Goal: Transaction & Acquisition: Obtain resource

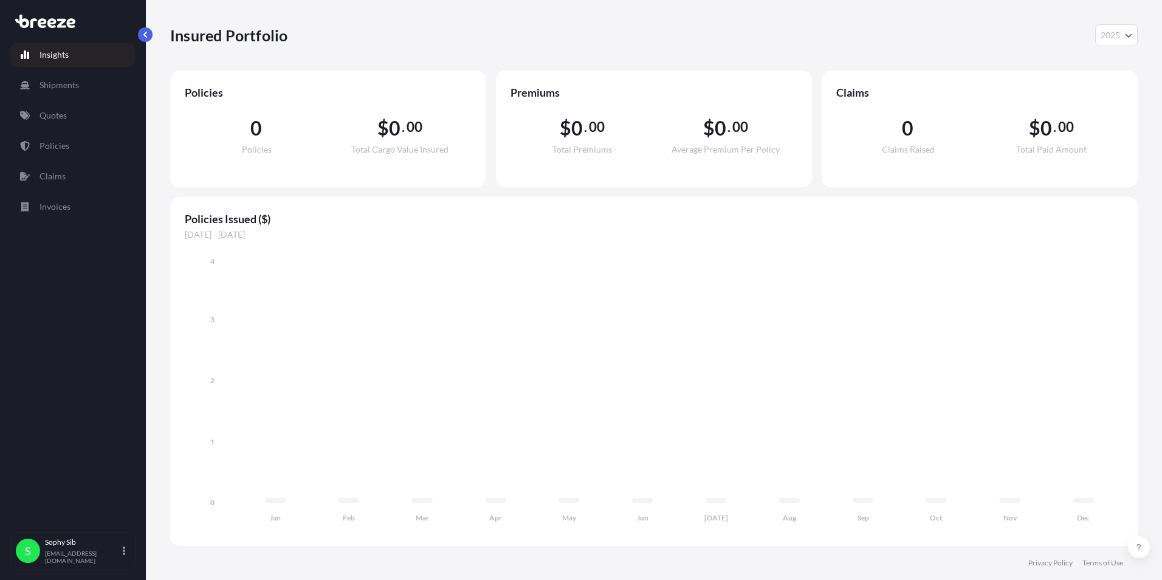
select select "2025"
click at [52, 53] on p "Insights" at bounding box center [54, 55] width 29 height 12
click at [47, 74] on link "Shipments" at bounding box center [72, 85] width 125 height 24
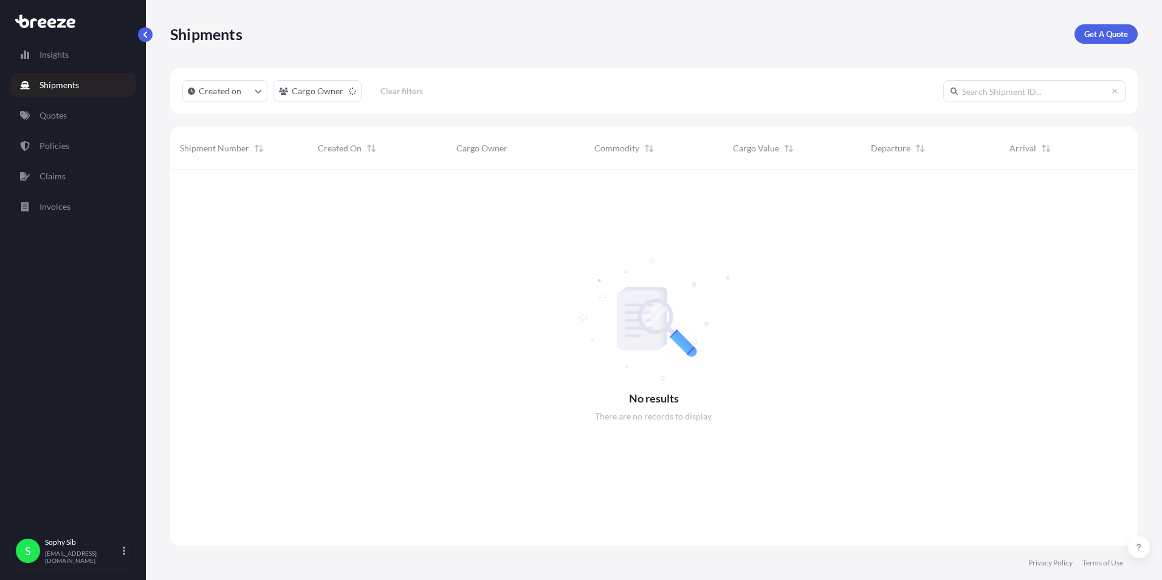
scroll to position [410, 959]
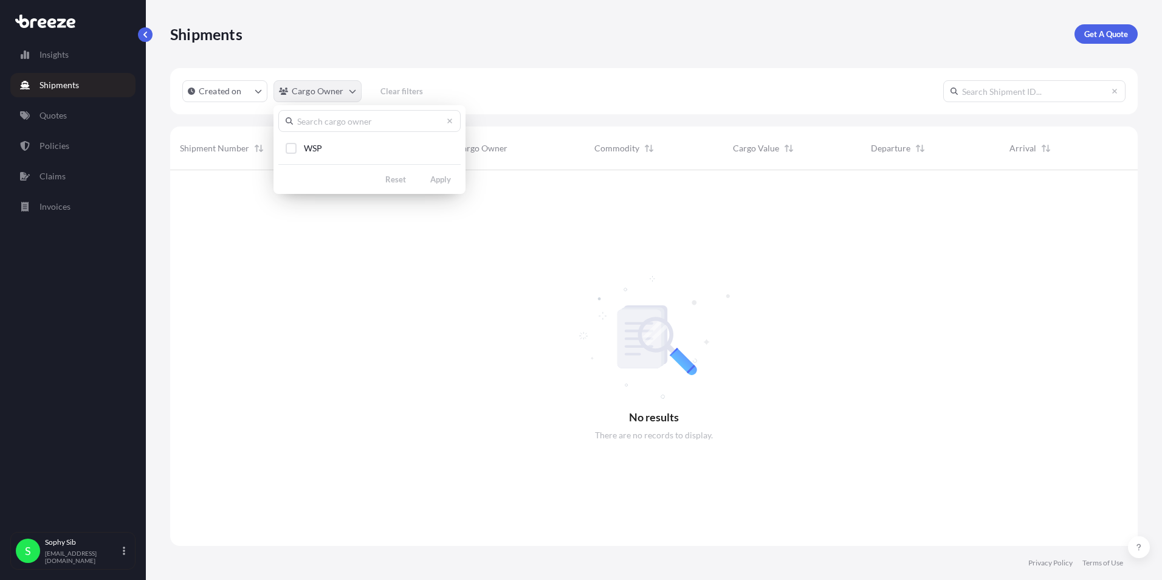
click at [354, 93] on html "Insights Shipments Quotes Policies Claims Invoices S Sophy Sib [EMAIL_ADDRESS][…" at bounding box center [581, 290] width 1162 height 580
click at [415, 55] on html "Insights Shipments Quotes Policies Claims Invoices S Sophy Sib [EMAIL_ADDRESS][…" at bounding box center [581, 290] width 1162 height 580
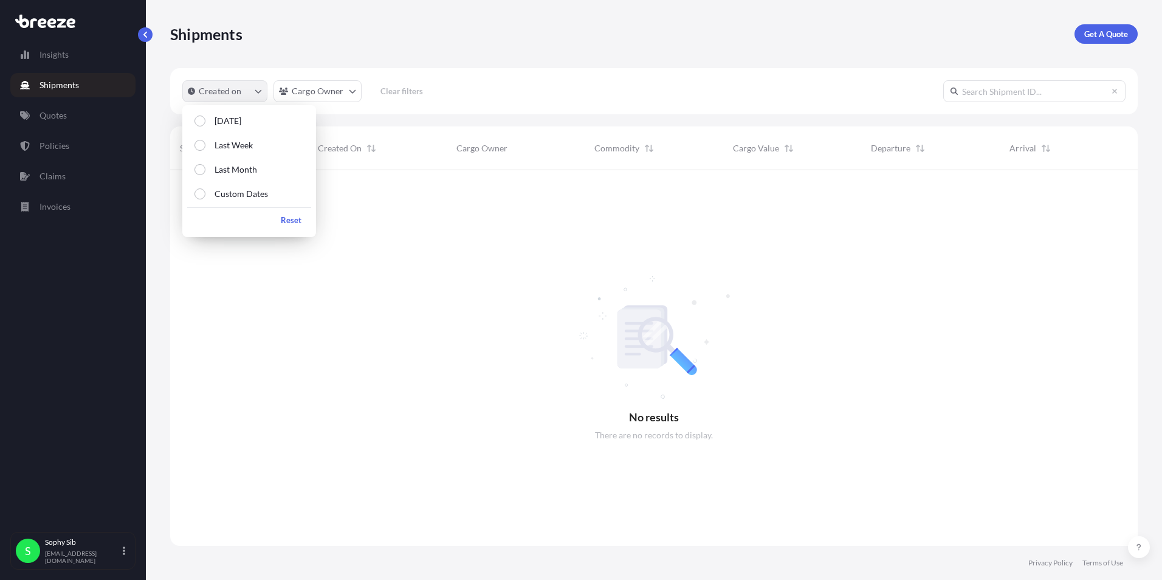
click at [259, 91] on icon "createdOn Filter options" at bounding box center [258, 91] width 7 height 7
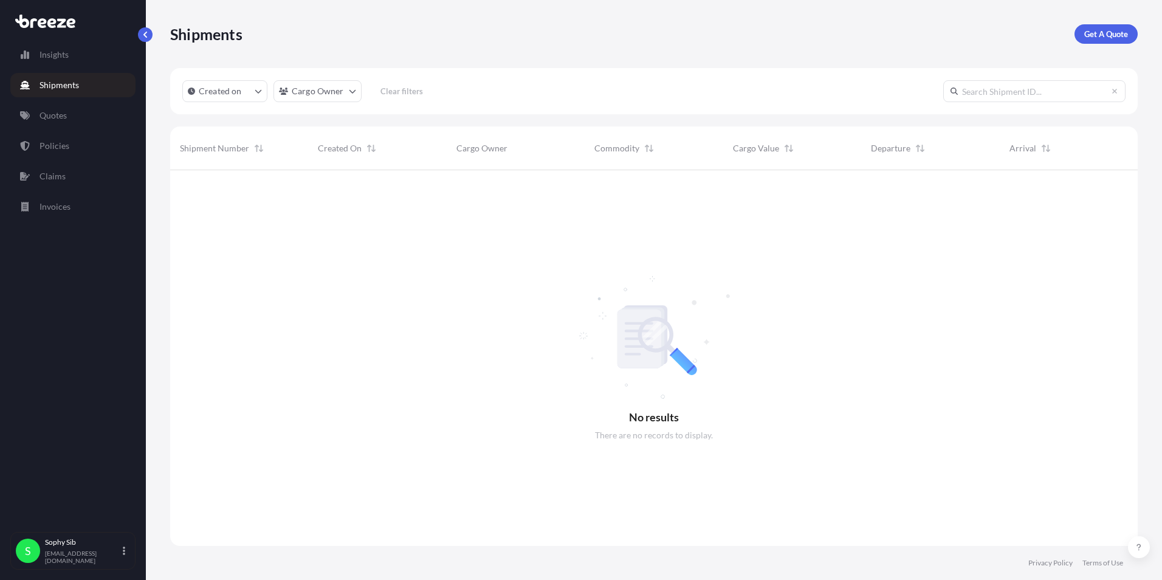
click at [69, 89] on p "Shipments" at bounding box center [60, 85] width 40 height 12
click at [65, 112] on p "Quotes" at bounding box center [53, 115] width 27 height 12
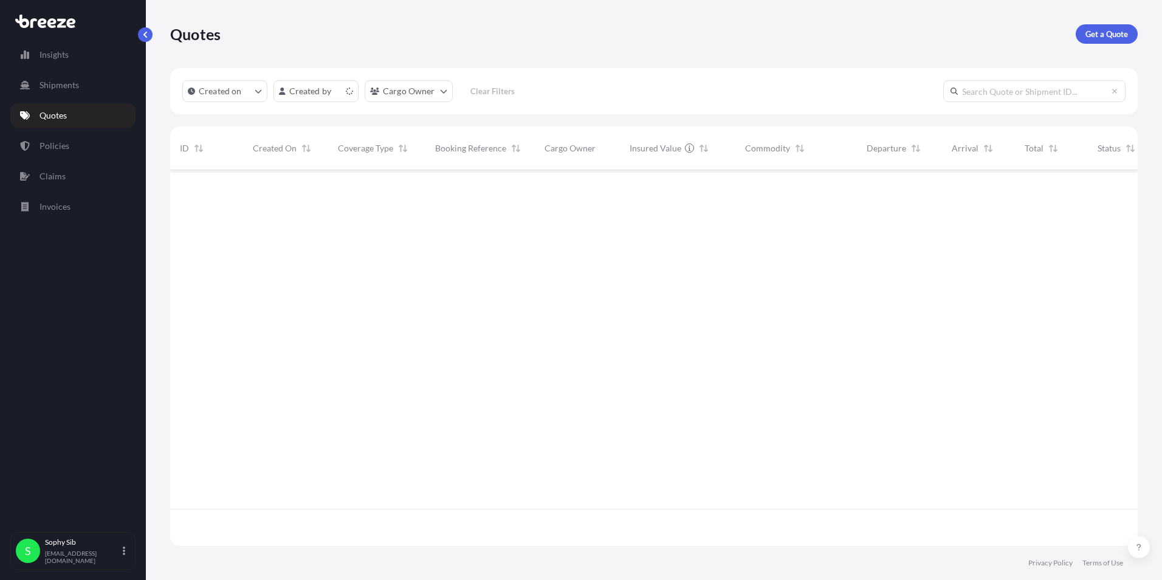
scroll to position [373, 959]
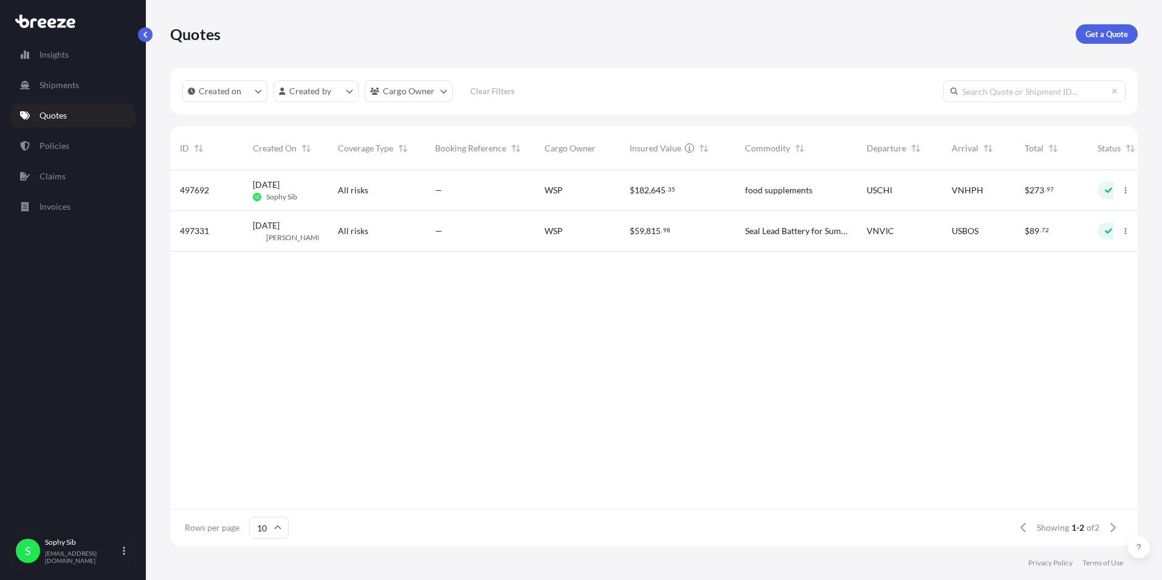
click at [280, 187] on span "[DATE]" at bounding box center [266, 185] width 27 height 12
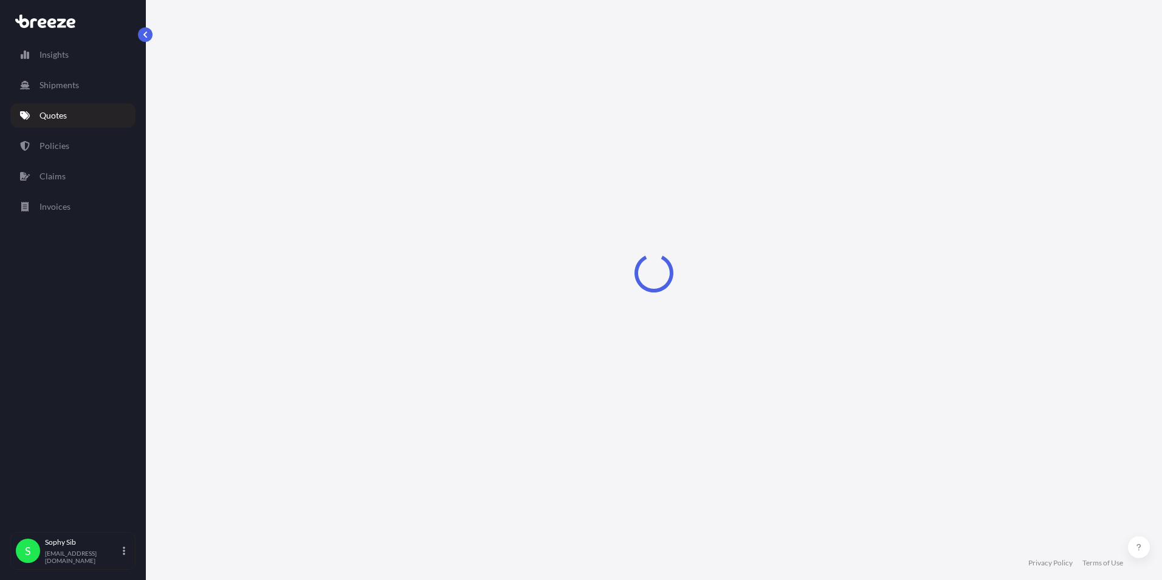
select select "Sea"
select select "2"
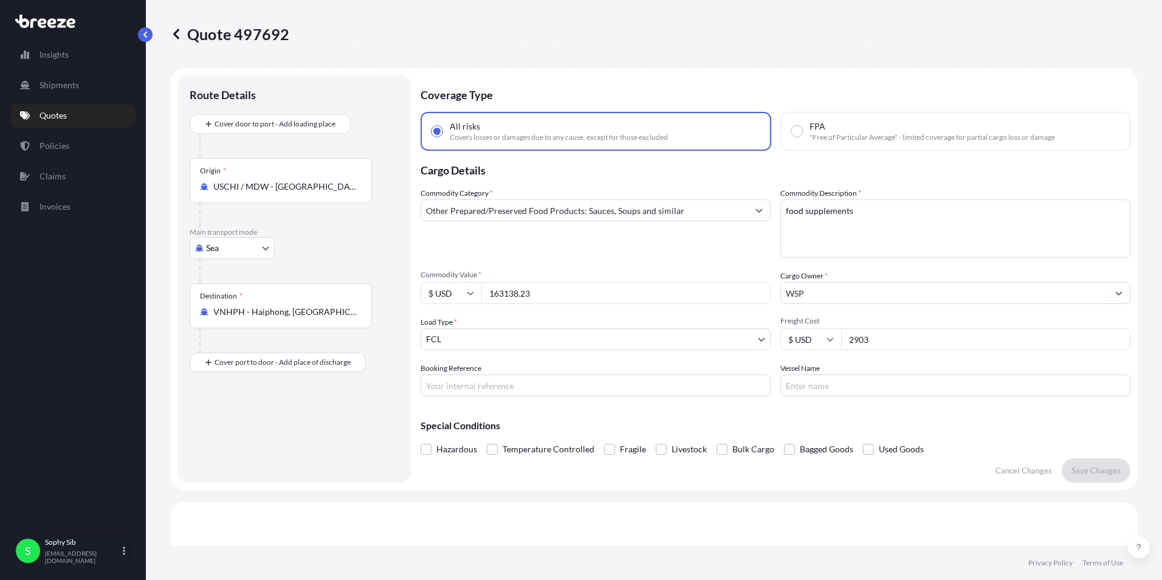
drag, startPoint x: 542, startPoint y: 296, endPoint x: 457, endPoint y: 301, distance: 85.8
click at [457, 301] on div "$ USD 163138.23" at bounding box center [596, 293] width 350 height 22
type input "204045"
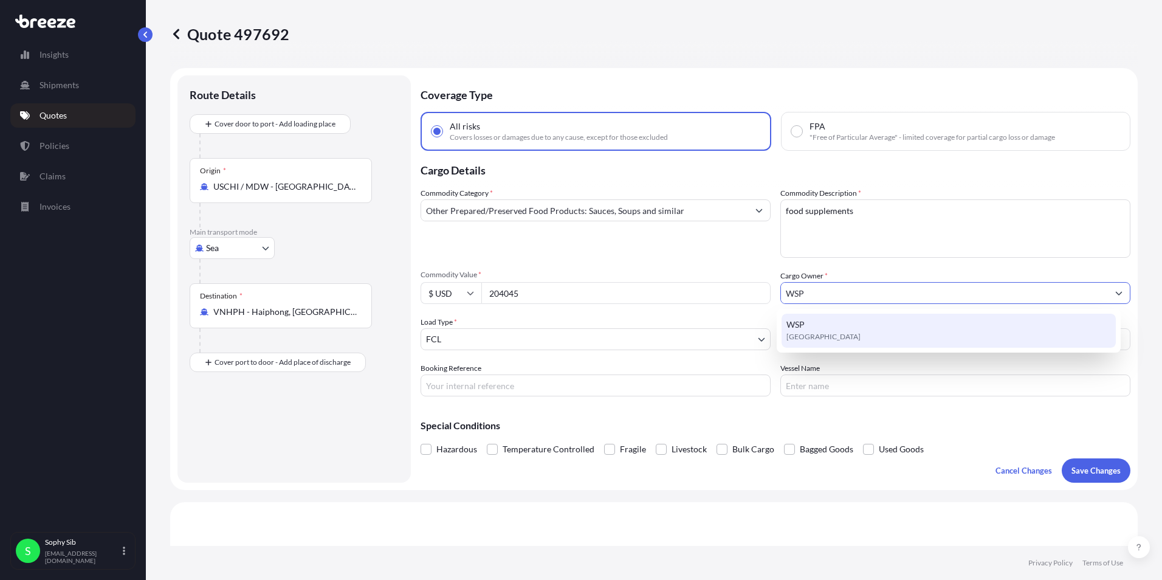
click at [808, 328] on div "WSP [GEOGRAPHIC_DATA]" at bounding box center [949, 331] width 335 height 34
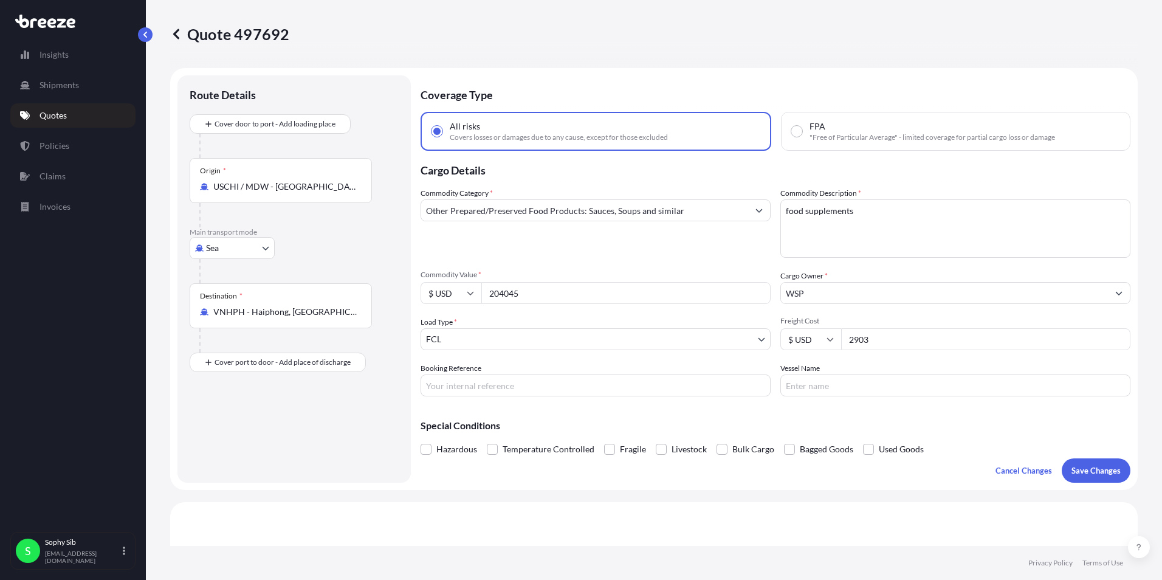
click at [670, 269] on div "Commodity Category * Other Prepared/Preserved Food Products: Sauces, Soups and …" at bounding box center [776, 291] width 710 height 209
click at [1091, 466] on p "Save Changes" at bounding box center [1096, 470] width 49 height 12
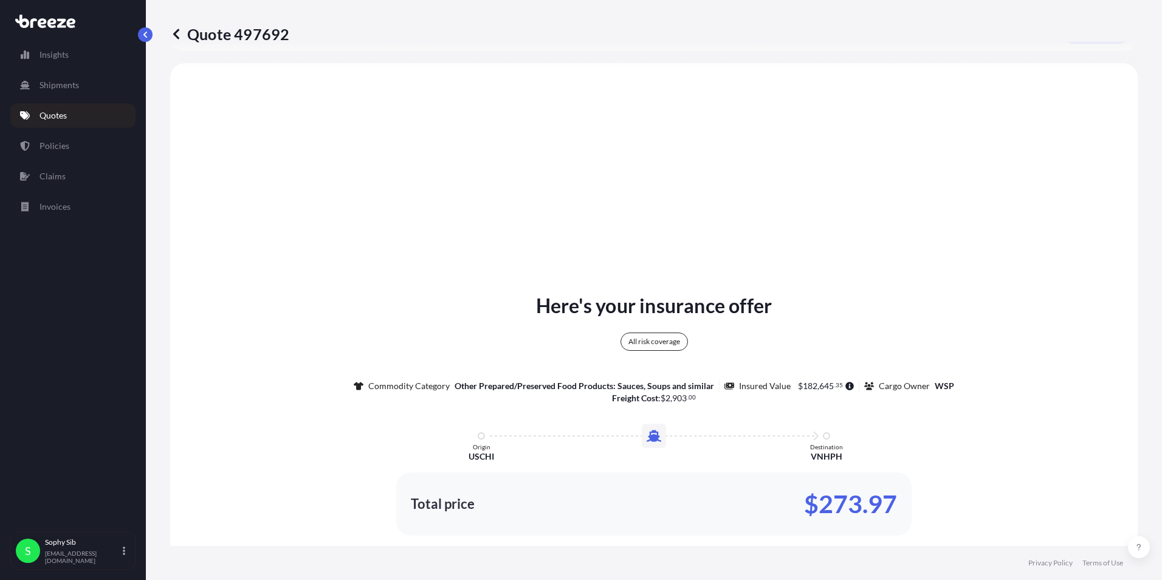
scroll to position [441, 0]
select select "Sea"
select select "2"
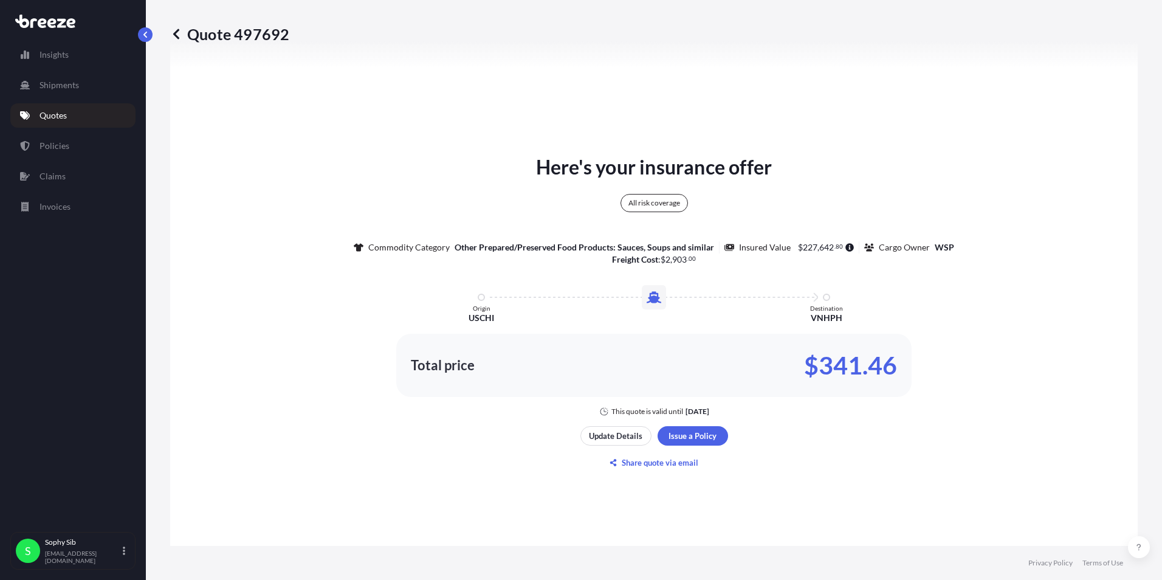
scroll to position [541, 0]
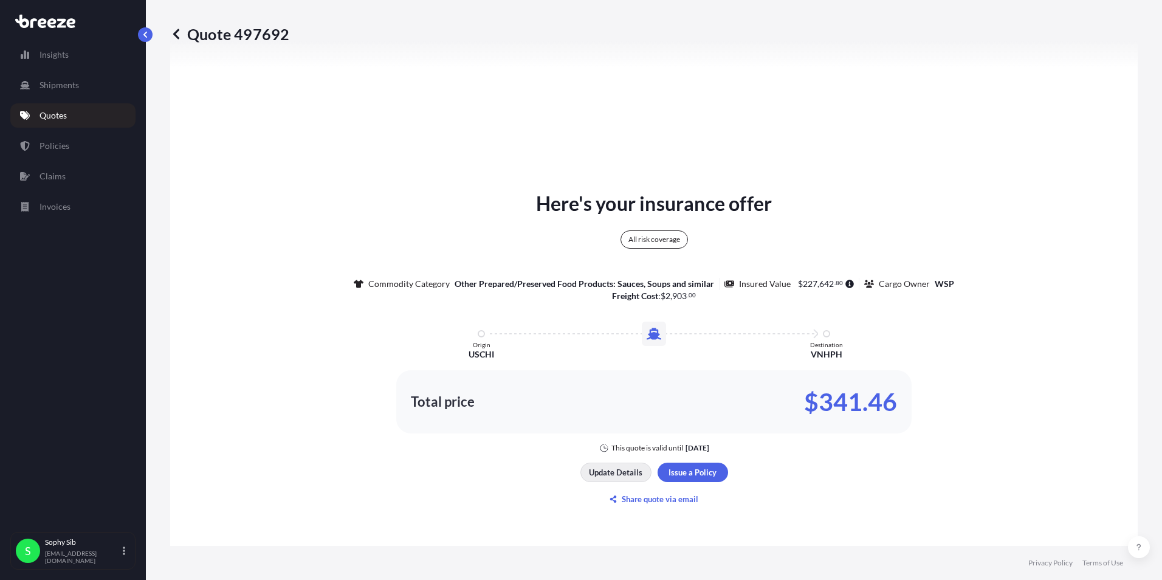
click at [598, 476] on p "Update Details" at bounding box center [615, 472] width 53 height 12
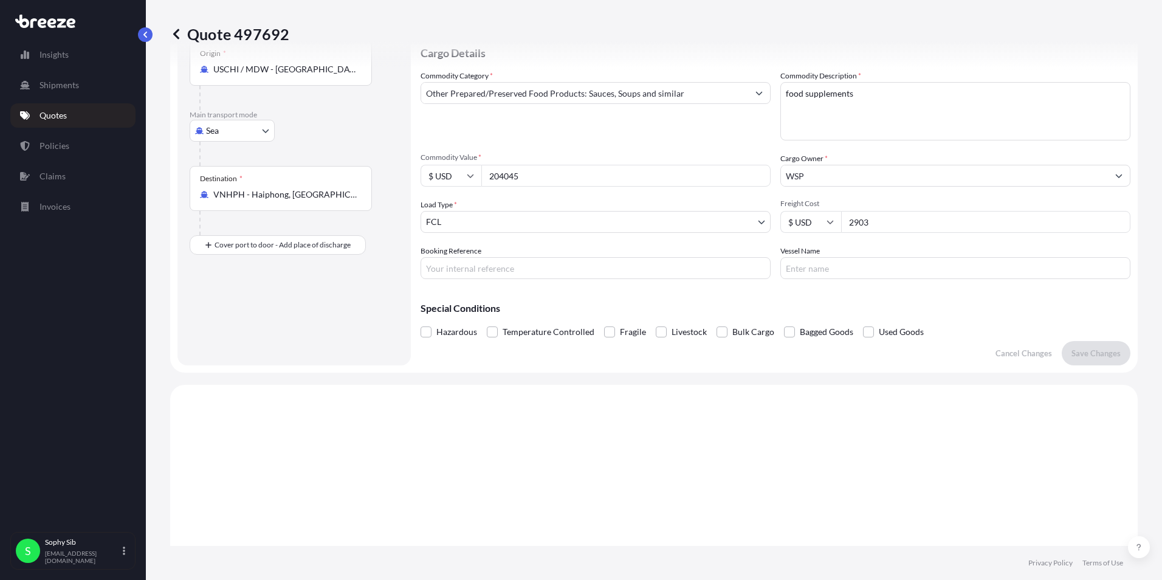
scroll to position [19, 0]
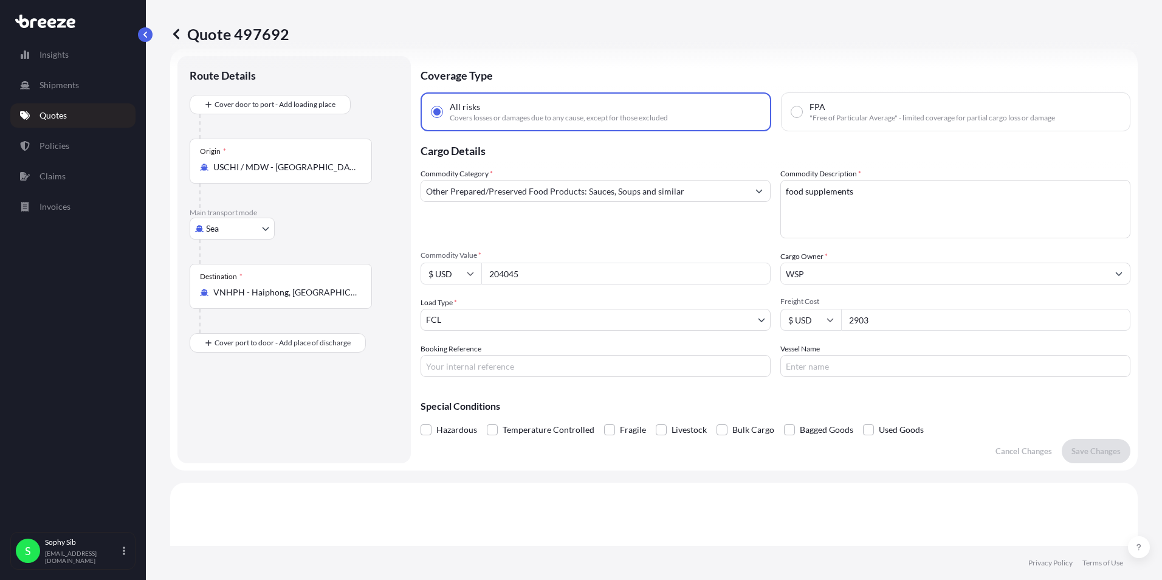
click at [885, 320] on input "2903" at bounding box center [985, 320] width 289 height 22
type input "2951"
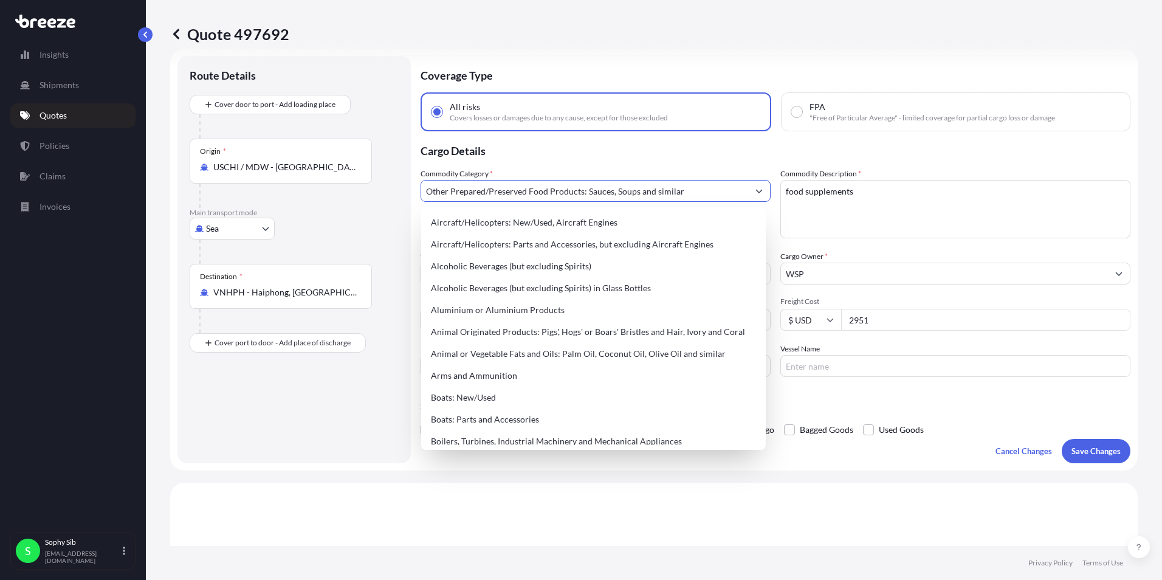
click at [759, 190] on button "Show suggestions" at bounding box center [759, 191] width 22 height 22
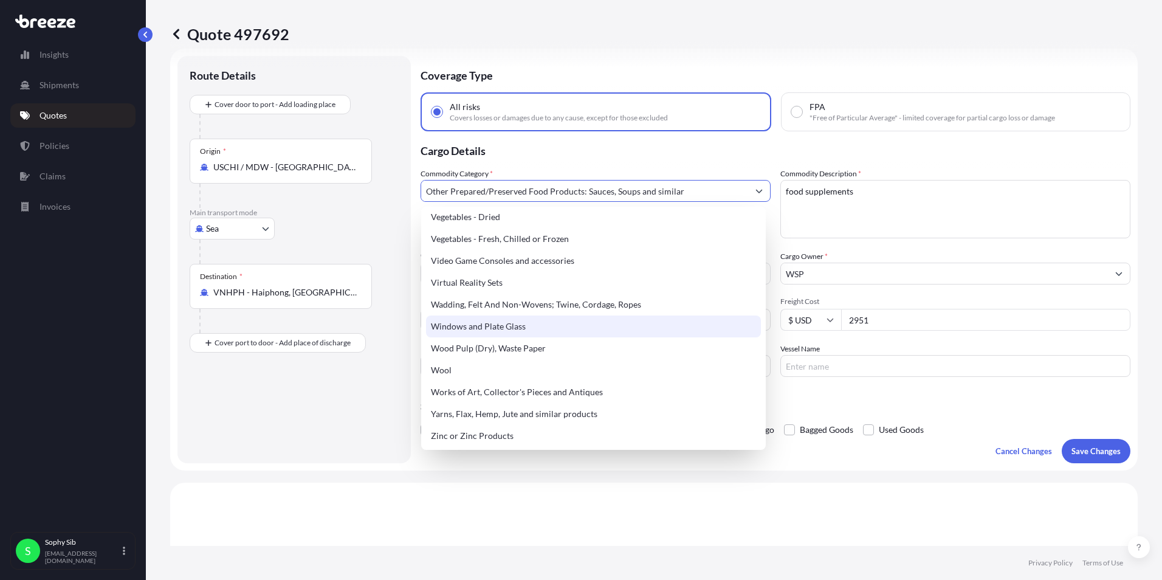
scroll to position [2940, 0]
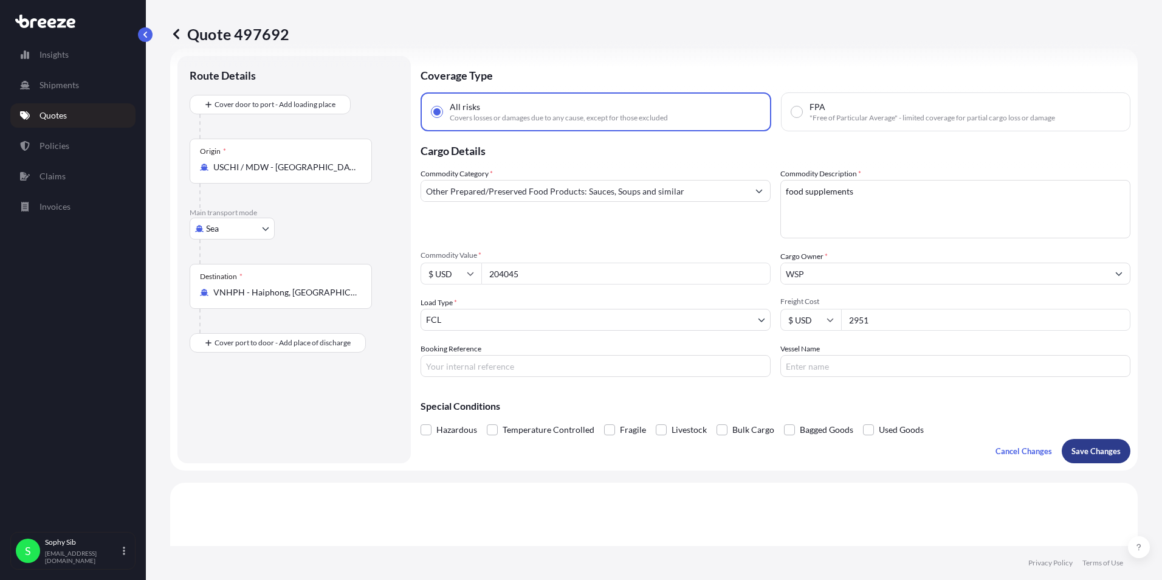
click at [1082, 448] on p "Save Changes" at bounding box center [1096, 451] width 49 height 12
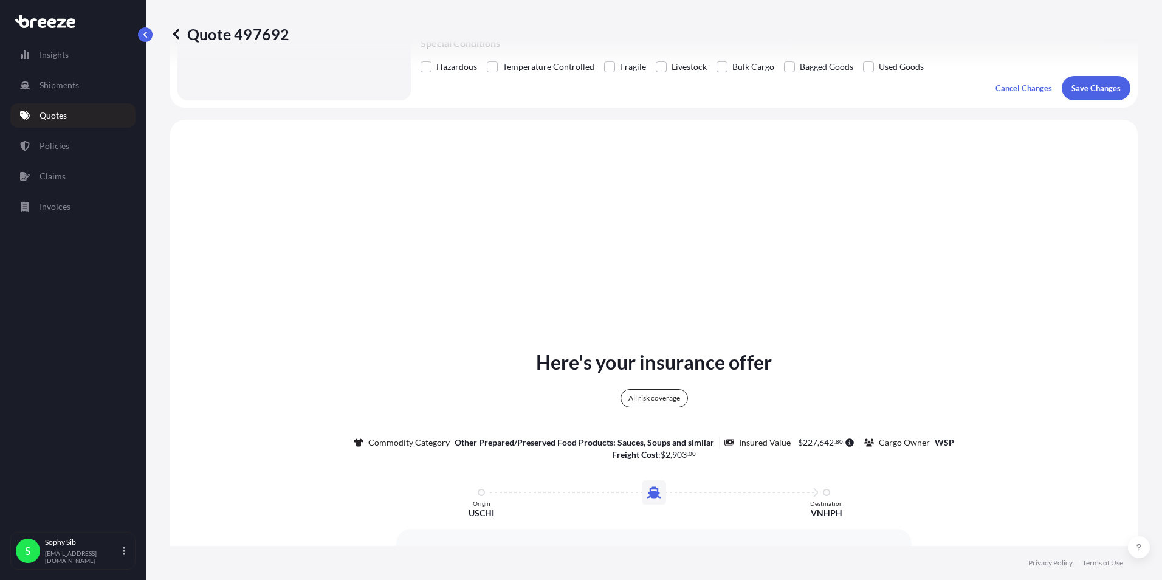
scroll to position [441, 0]
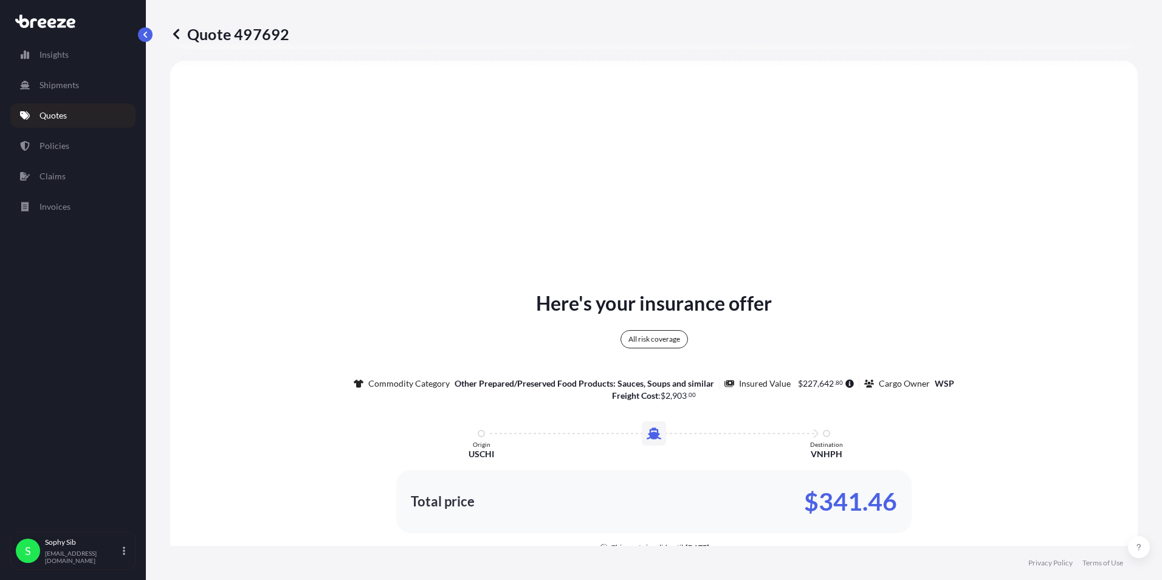
select select "Sea"
select select "2"
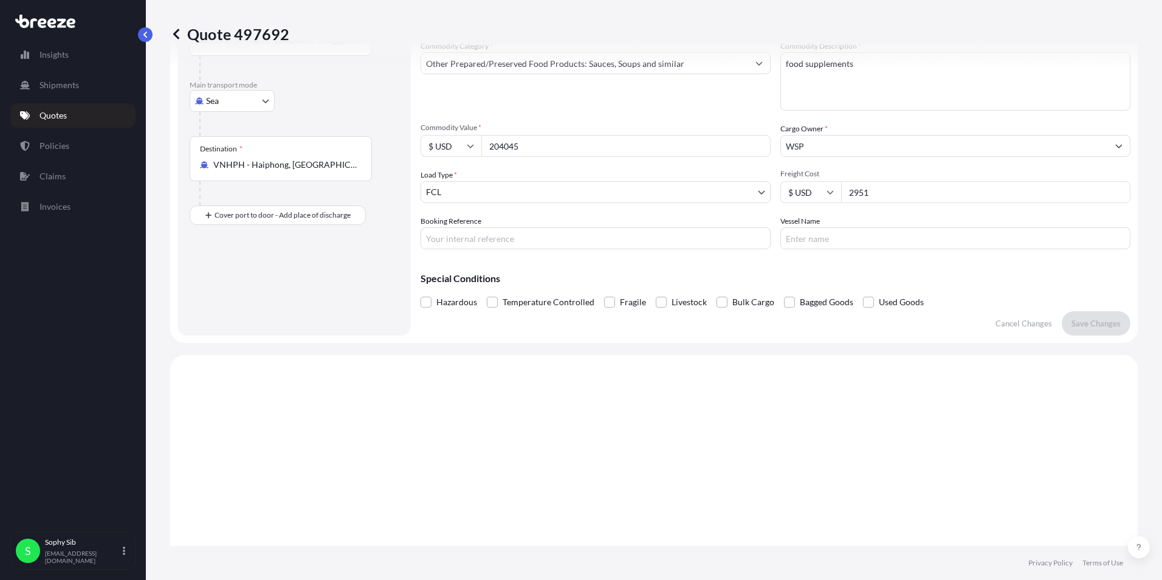
scroll to position [0, 0]
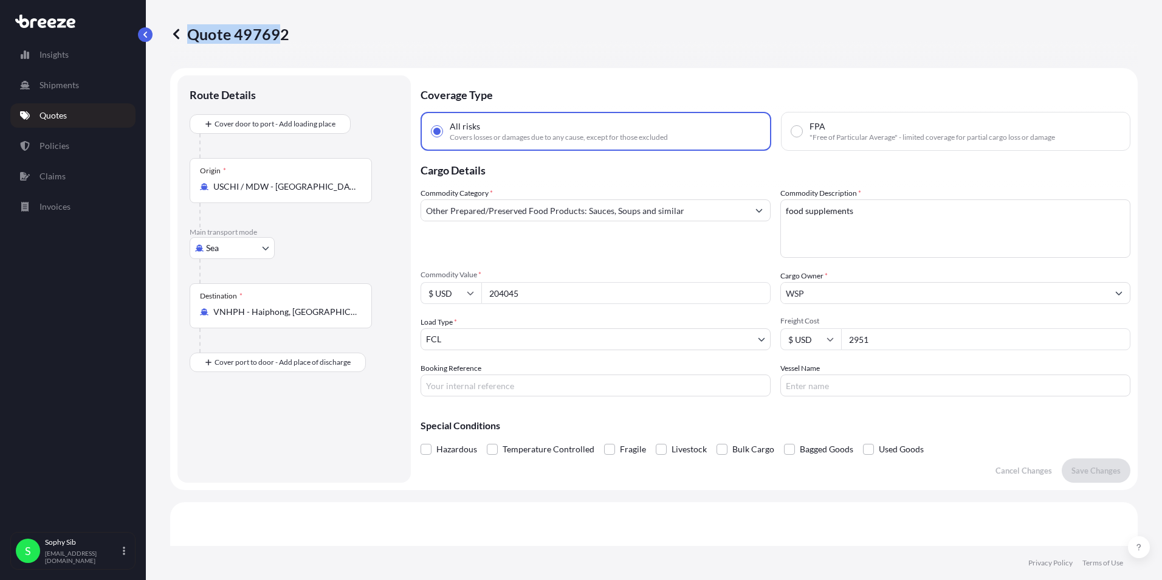
drag, startPoint x: 298, startPoint y: 32, endPoint x: 283, endPoint y: 38, distance: 16.2
click at [283, 38] on div "Quote 497692" at bounding box center [654, 33] width 968 height 19
copy p "Quote 49769"
click at [58, 119] on p "Quotes" at bounding box center [53, 115] width 27 height 12
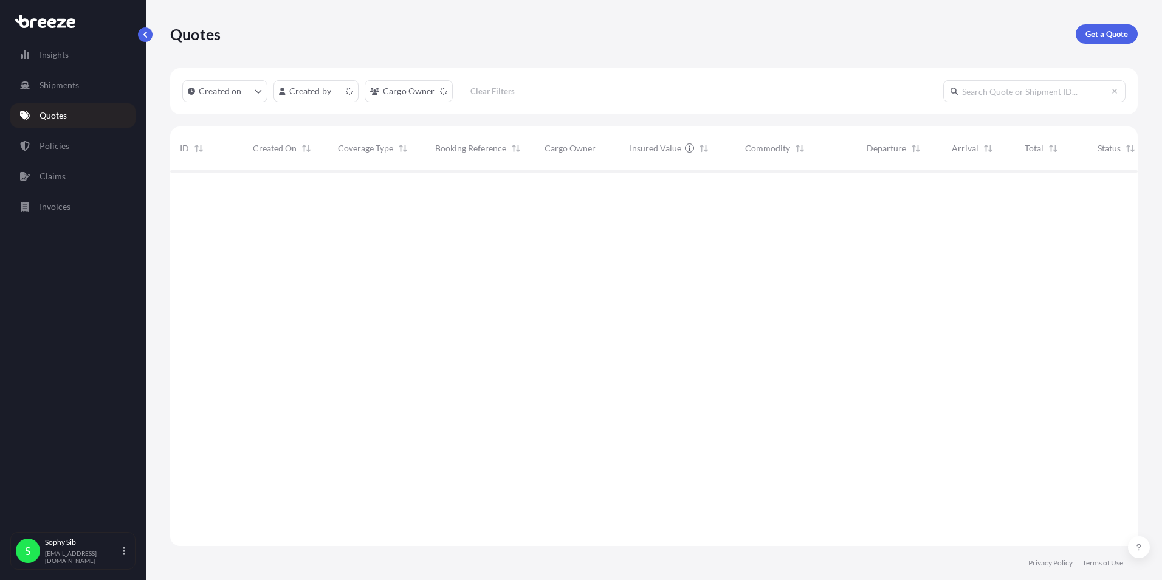
scroll to position [373, 959]
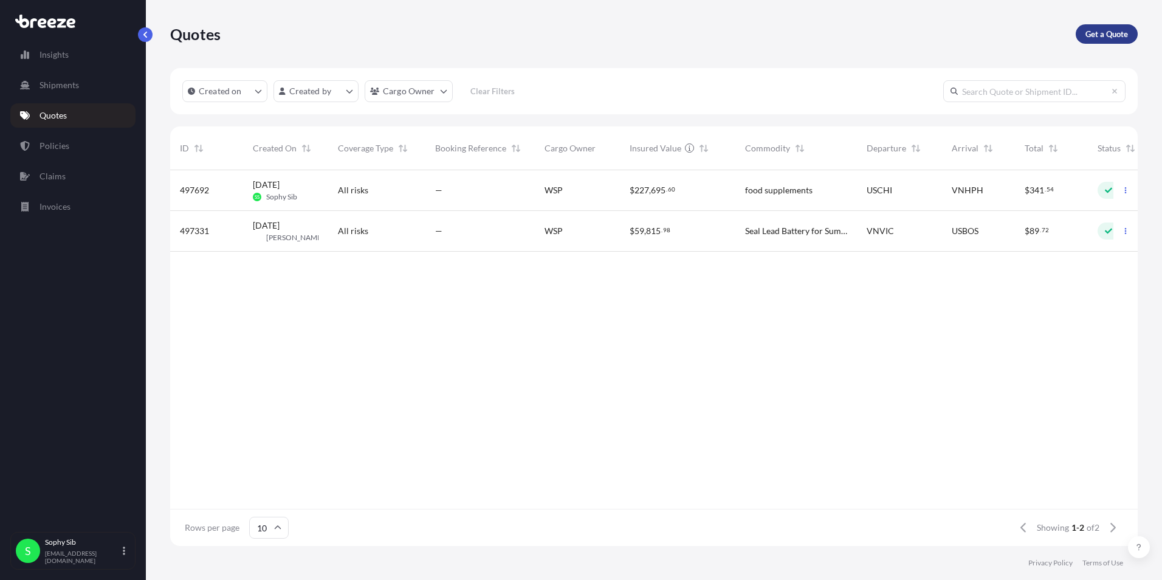
click at [1099, 35] on p "Get a Quote" at bounding box center [1107, 34] width 43 height 12
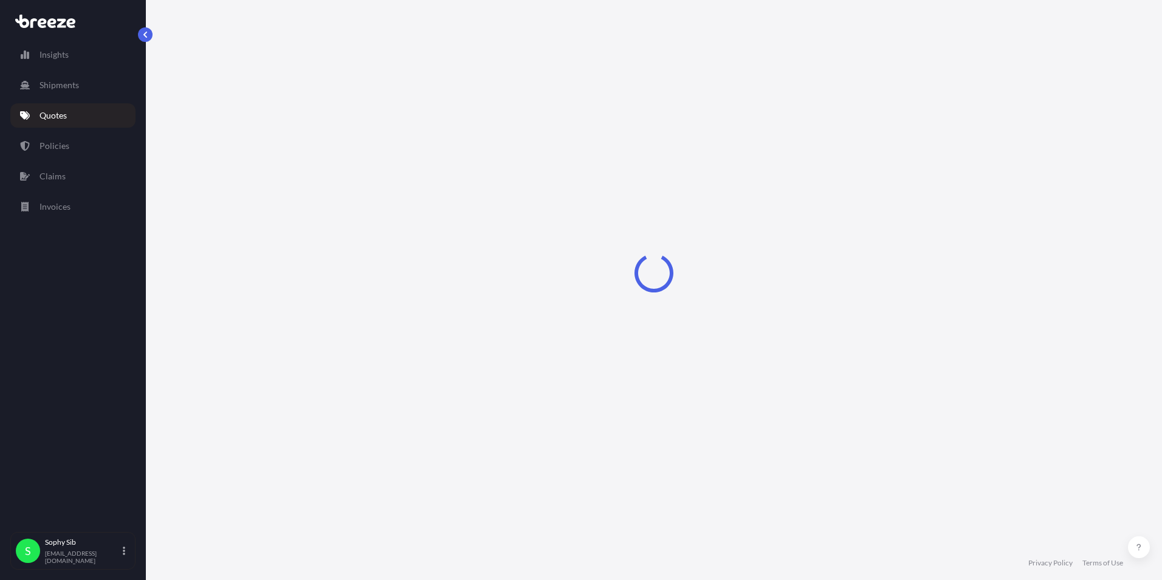
select select "Sea"
select select "1"
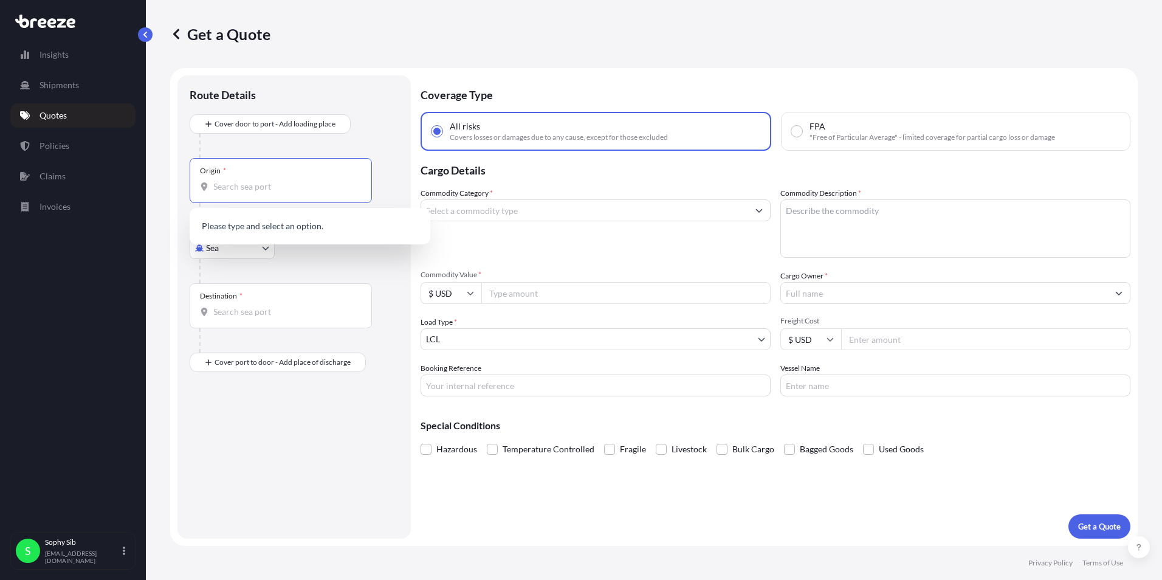
click at [271, 188] on input "Origin *" at bounding box center [284, 187] width 143 height 12
type input "v"
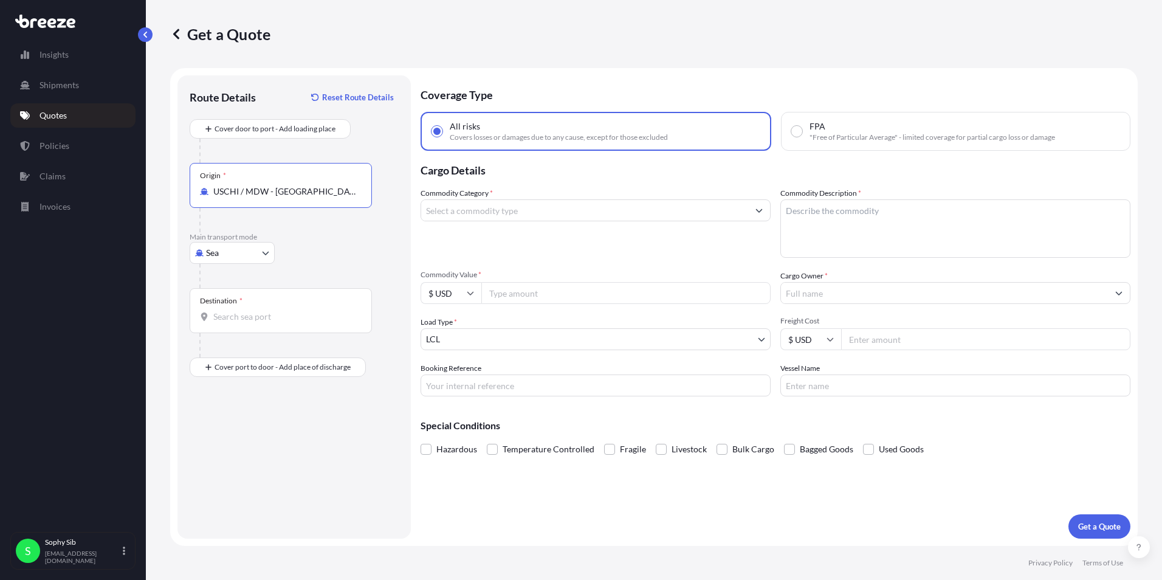
type input "USCHI / MDW - [GEOGRAPHIC_DATA], [GEOGRAPHIC_DATA]"
click at [256, 329] on div "Destination *" at bounding box center [281, 310] width 182 height 45
click at [256, 323] on input "Destination *" at bounding box center [284, 317] width 143 height 12
type input "MYPKG - [GEOGRAPHIC_DATA] ([GEOGRAPHIC_DATA]), [GEOGRAPHIC_DATA]"
click at [527, 212] on input "Commodity Category *" at bounding box center [584, 210] width 327 height 22
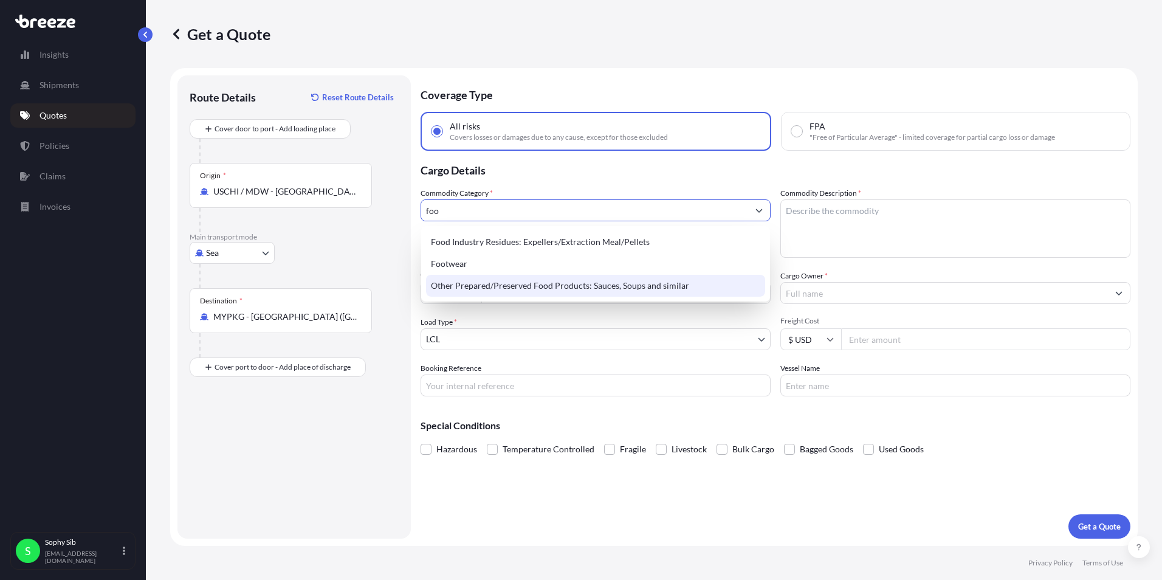
click at [537, 283] on div "Other Prepared/Preserved Food Products: Sauces, Soups and similar" at bounding box center [595, 286] width 339 height 22
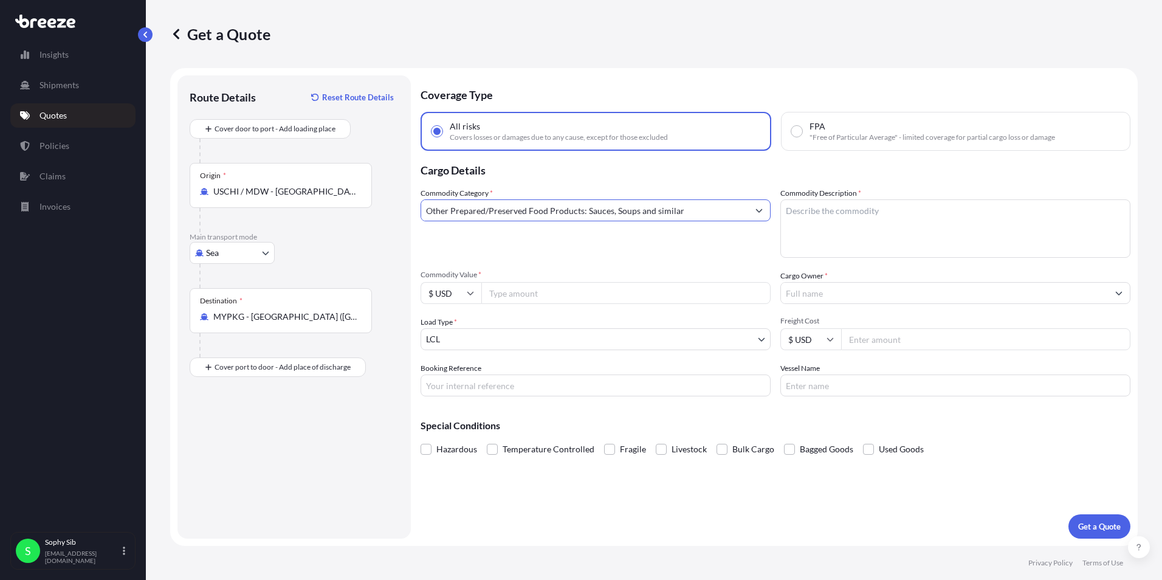
type input "Other Prepared/Preserved Food Products: Sauces, Soups and similar"
click at [819, 217] on textarea "Commodity Description *" at bounding box center [956, 228] width 350 height 58
type textarea "f"
type textarea "FOOD SUPPLEMENTS (PROTEIN DRINK, SNACK BARS, ETC)"
click at [542, 291] on input "Commodity Value *" at bounding box center [625, 293] width 289 height 22
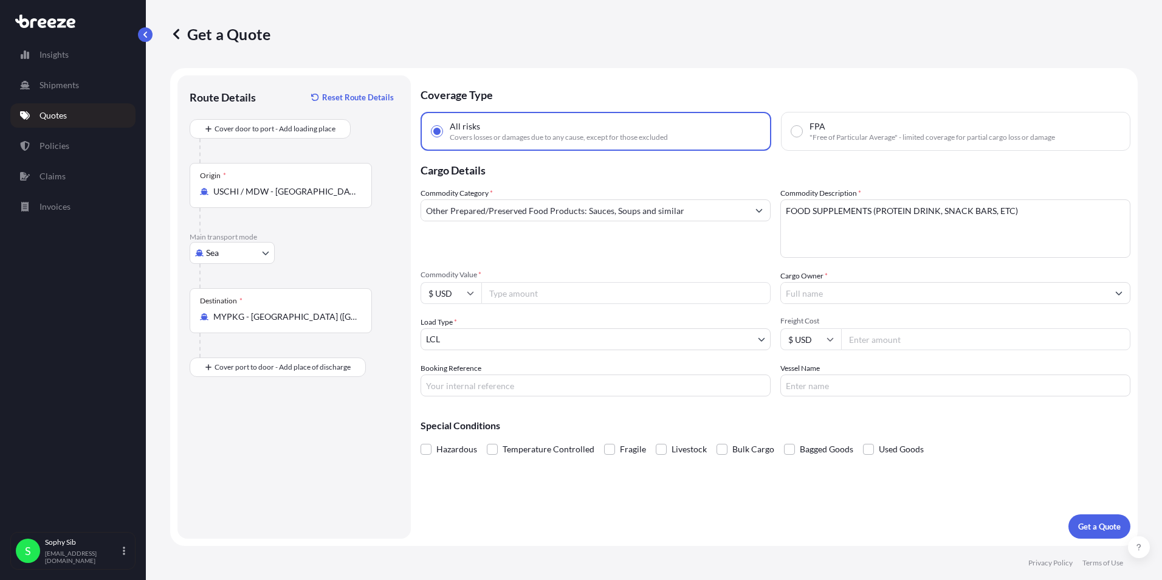
click at [510, 342] on body "Insights Shipments Quotes Policies Claims Invoices S Sophy Sib [EMAIL_ADDRESS][…" at bounding box center [581, 290] width 1162 height 580
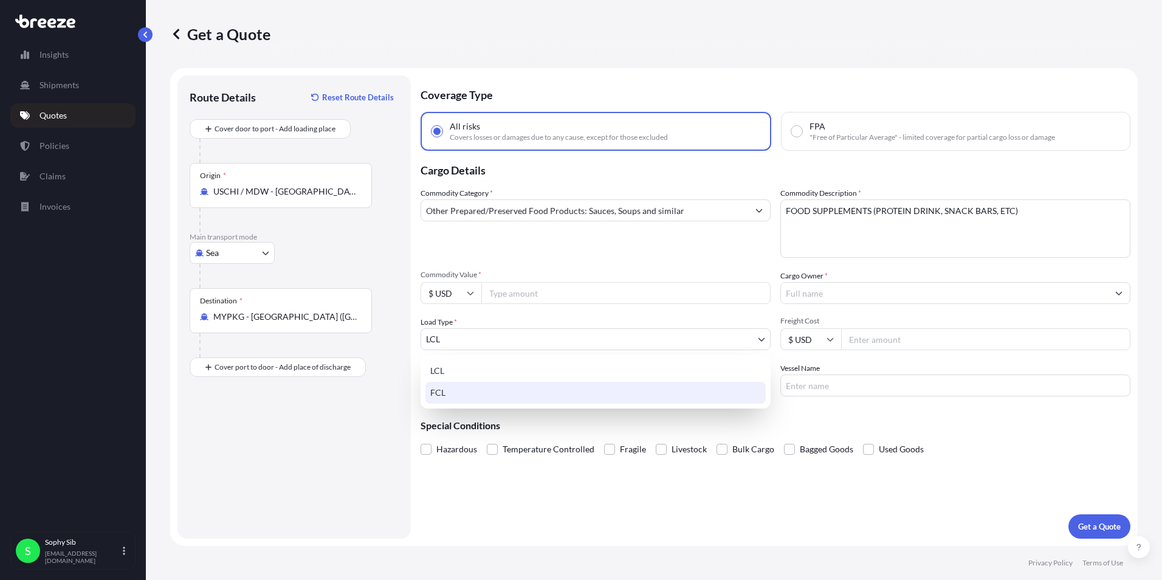
click at [491, 391] on div "FCL" at bounding box center [596, 393] width 340 height 22
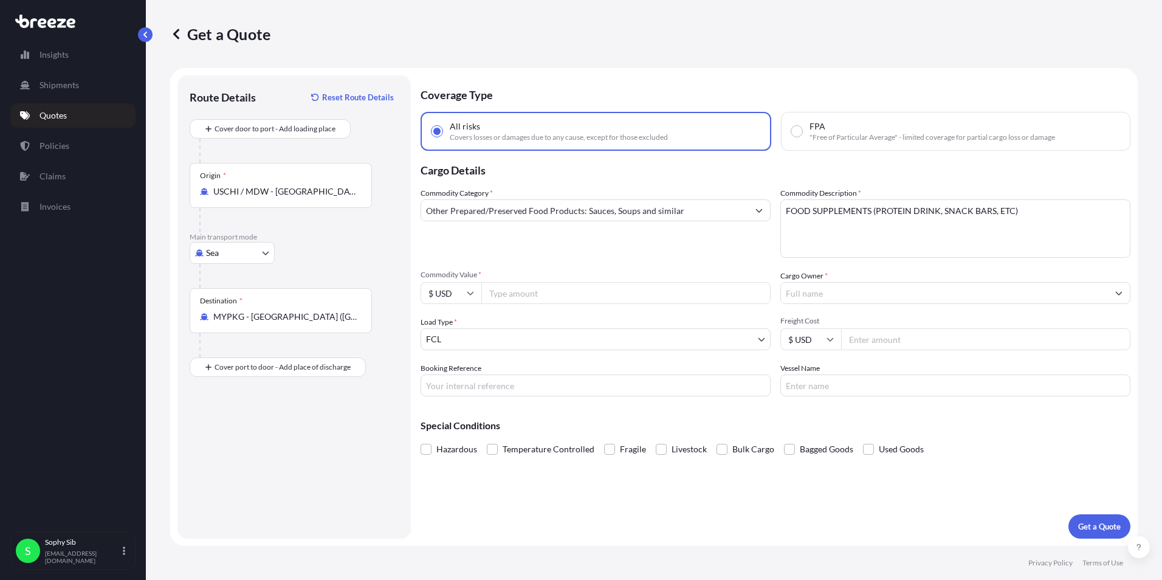
click at [854, 336] on input "Freight Cost" at bounding box center [985, 339] width 289 height 22
type input "2951"
click at [545, 292] on input "Commodity Value *" at bounding box center [625, 293] width 289 height 22
type input "204045"
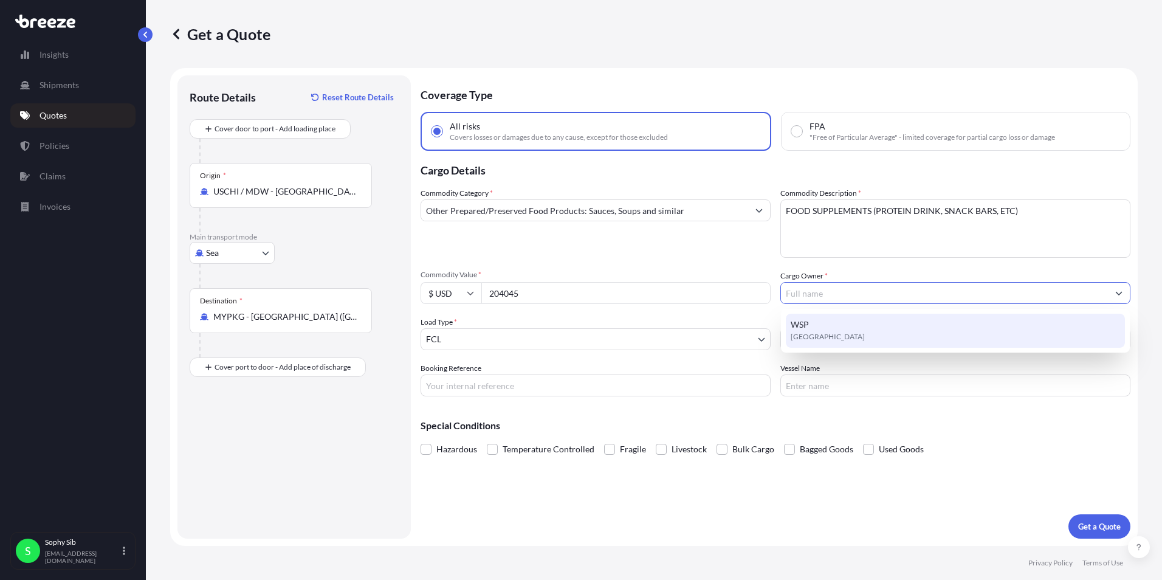
click at [821, 328] on div "WSP [GEOGRAPHIC_DATA]" at bounding box center [955, 331] width 339 height 34
type input "WSP"
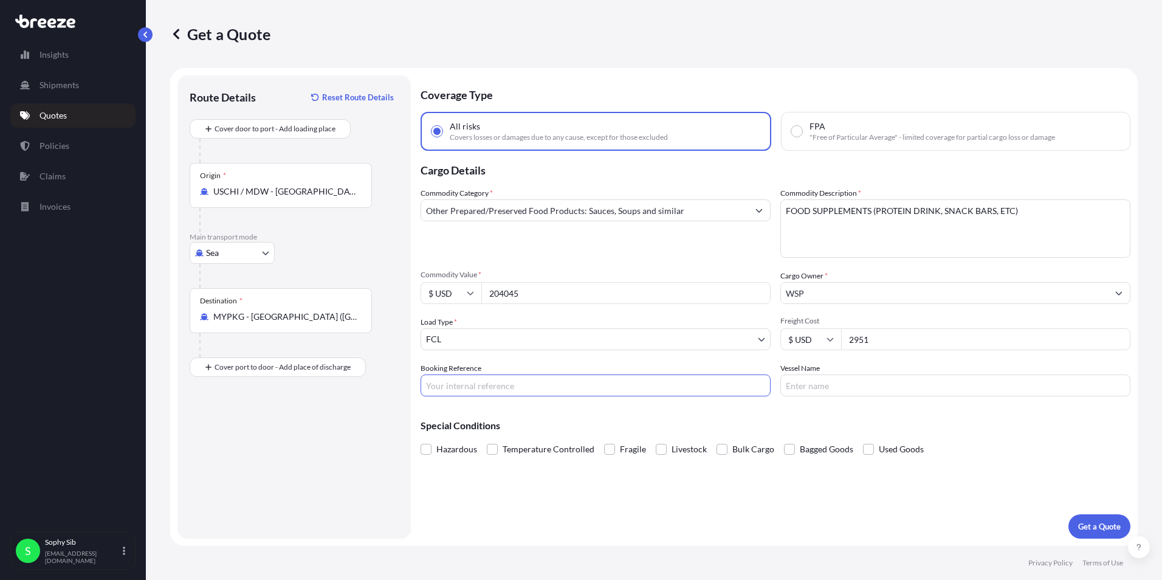
click at [505, 385] on input "Booking Reference" at bounding box center [596, 385] width 350 height 22
click at [1099, 529] on p "Get a Quote" at bounding box center [1099, 526] width 43 height 12
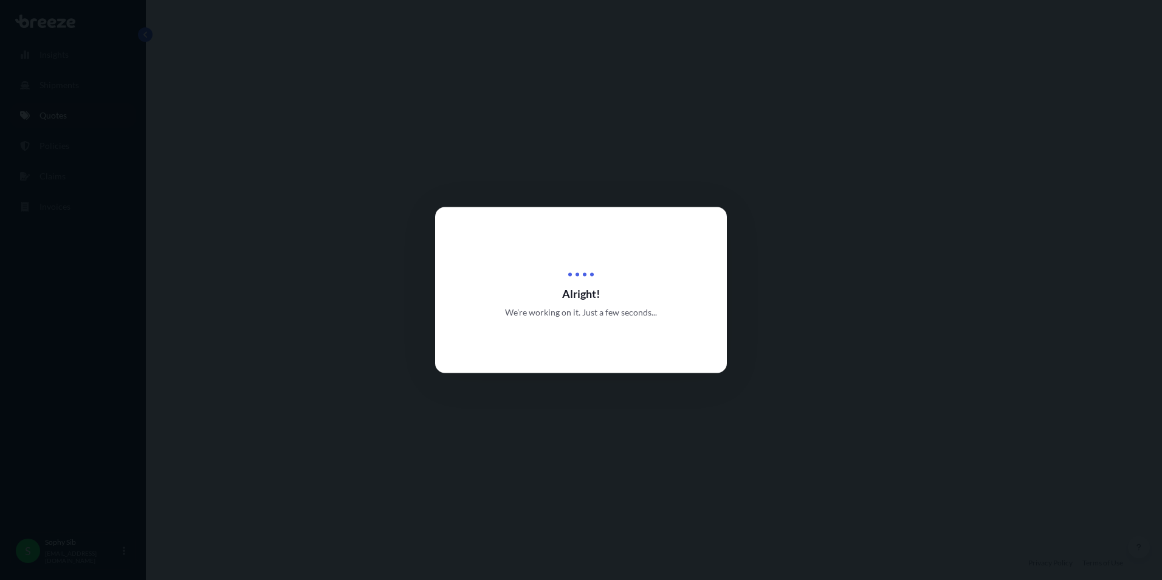
select select "Sea"
select select "2"
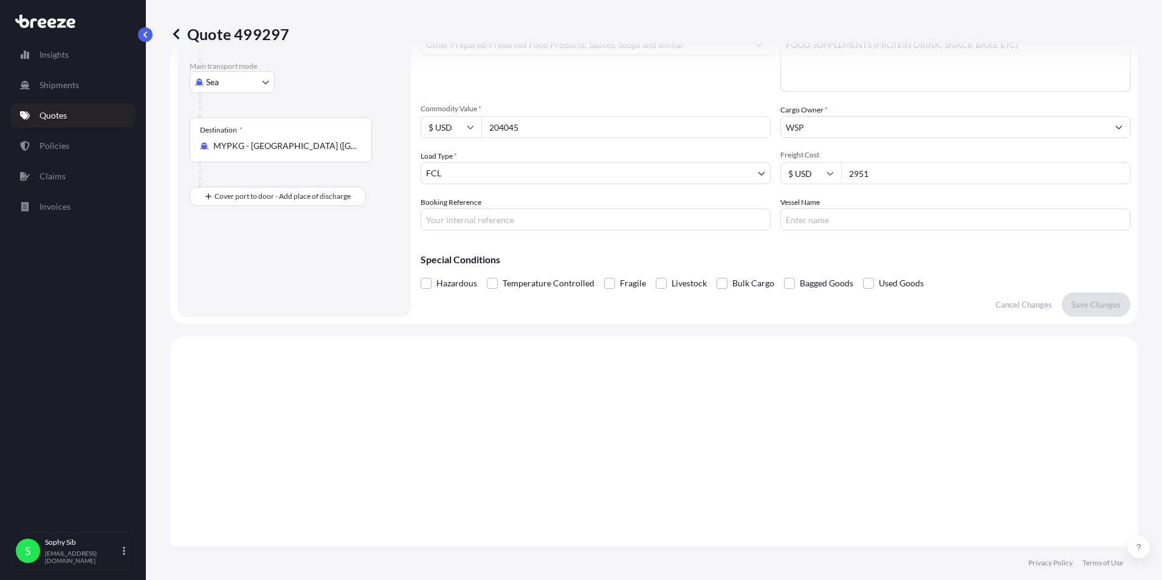
scroll to position [137, 0]
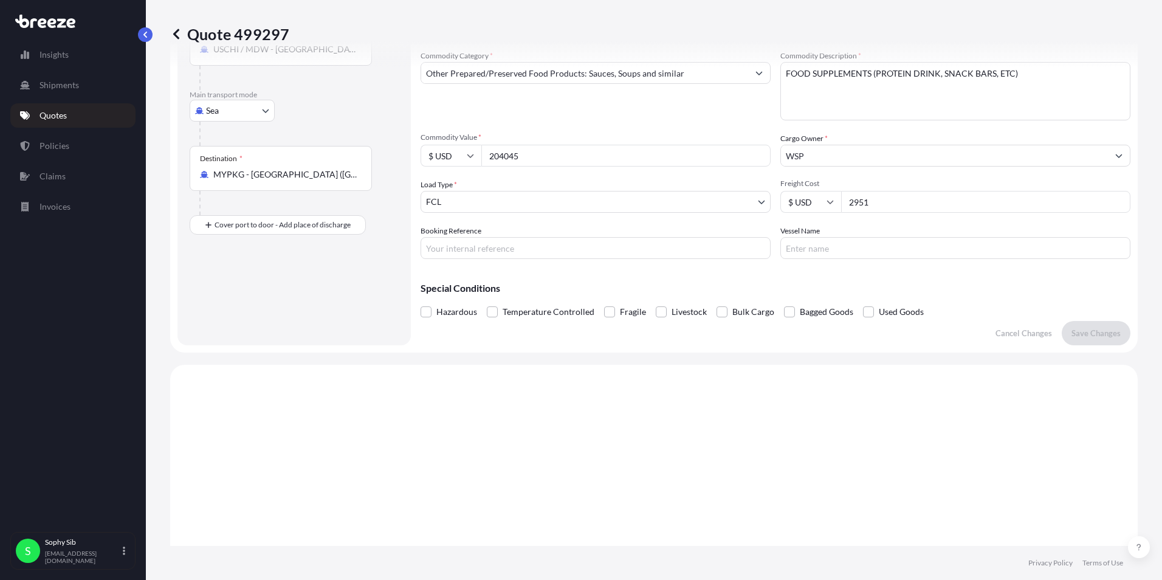
click at [63, 114] on p "Quotes" at bounding box center [53, 115] width 27 height 12
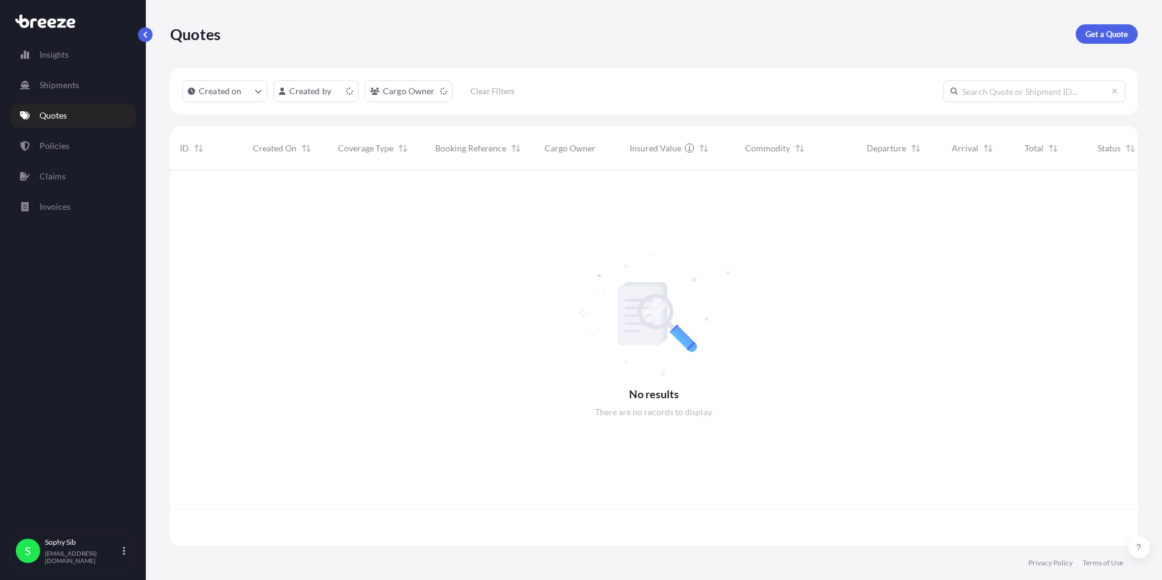
scroll to position [373, 959]
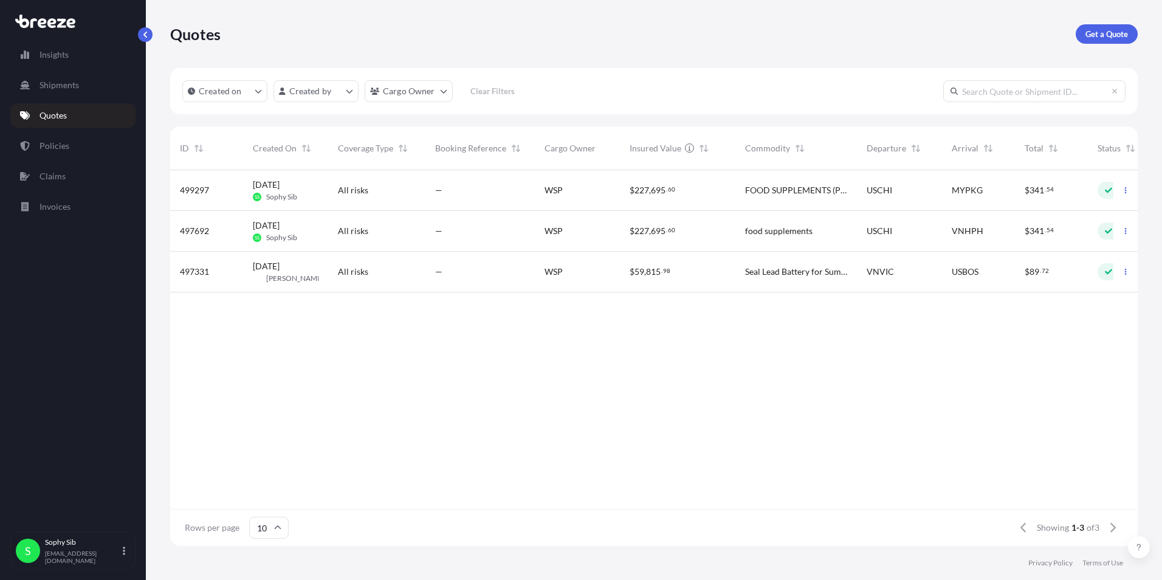
click at [280, 228] on span "[DATE]" at bounding box center [266, 225] width 27 height 12
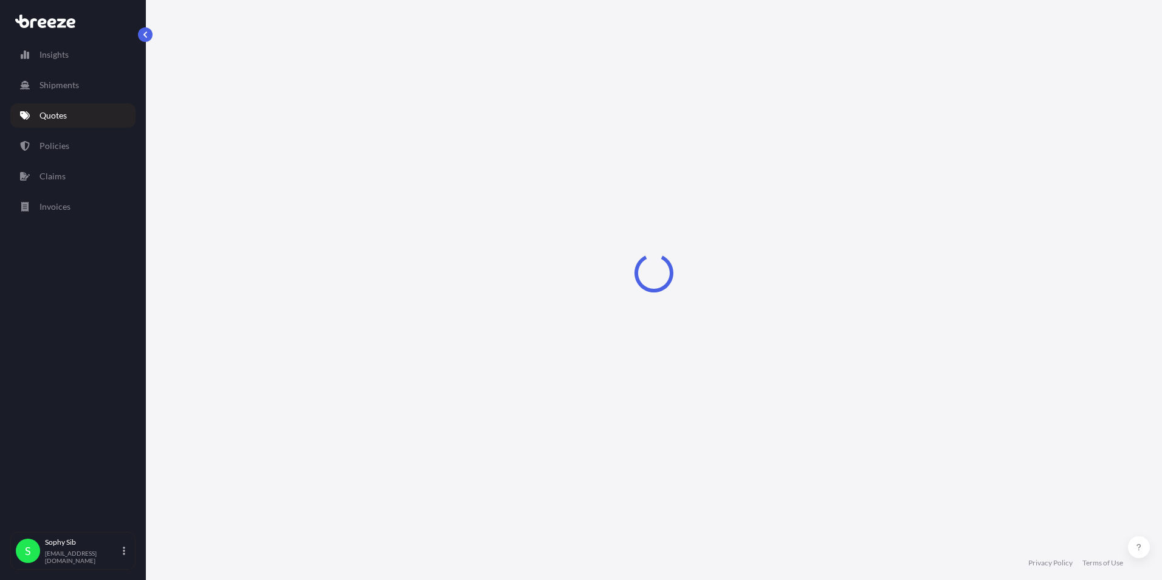
select select "Sea"
select select "2"
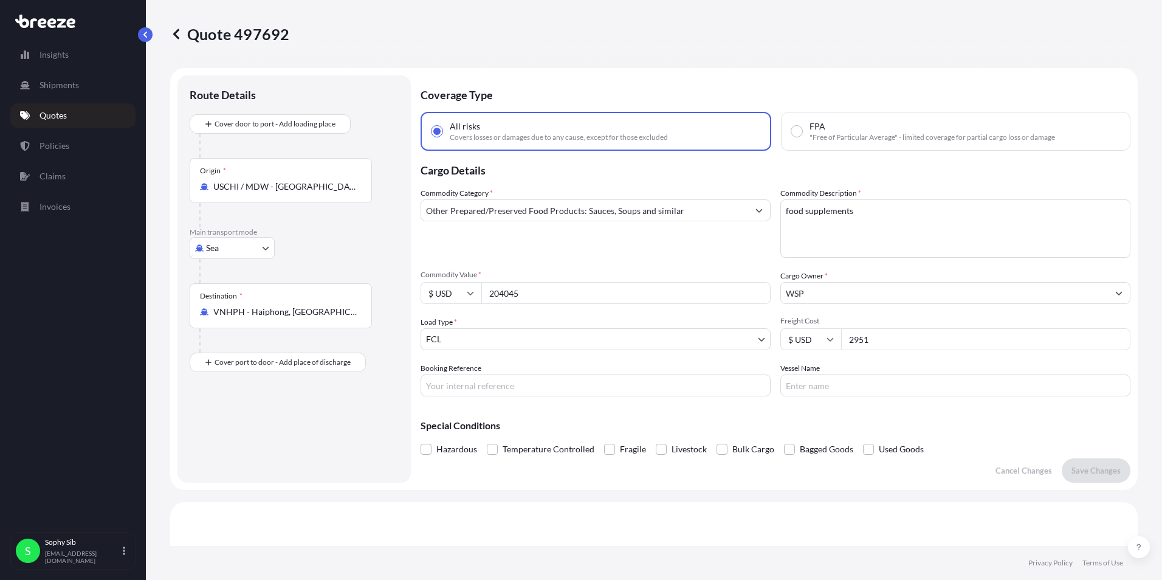
click at [536, 294] on input "204045" at bounding box center [625, 293] width 289 height 22
type input "2"
type input "117517.5"
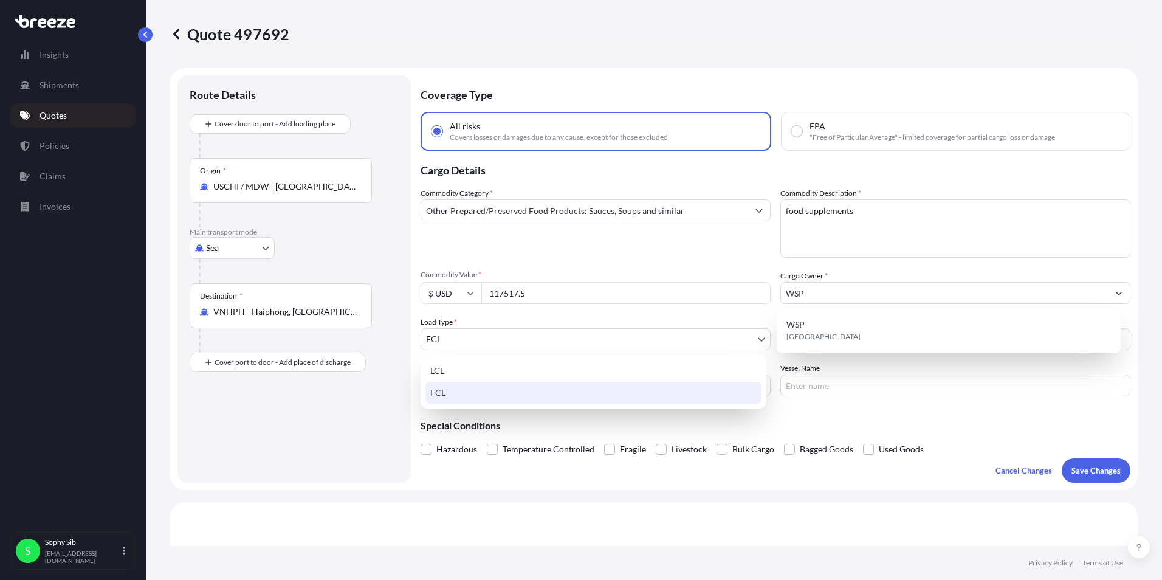
click at [537, 332] on body "1 option available. Insights Shipments Quotes Policies Claims Invoices S Sophy …" at bounding box center [581, 290] width 1162 height 580
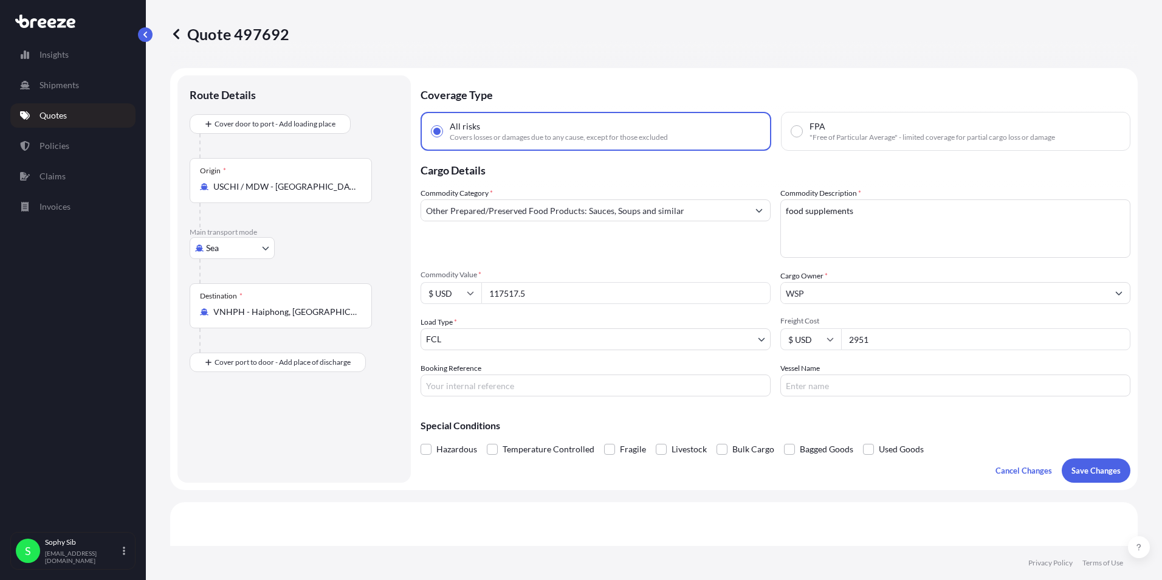
click at [854, 335] on input "2951" at bounding box center [985, 339] width 289 height 22
type input "2903"
click at [632, 407] on div "Special Conditions Hazardous Temperature Controlled Fragile Livestock Bulk Carg…" at bounding box center [776, 432] width 710 height 52
drag, startPoint x: 865, startPoint y: 211, endPoint x: 718, endPoint y: 219, distance: 147.3
click at [718, 219] on div "Commodity Category * Other Prepared/Preserved Food Products: Sauces, Soups and …" at bounding box center [776, 291] width 710 height 209
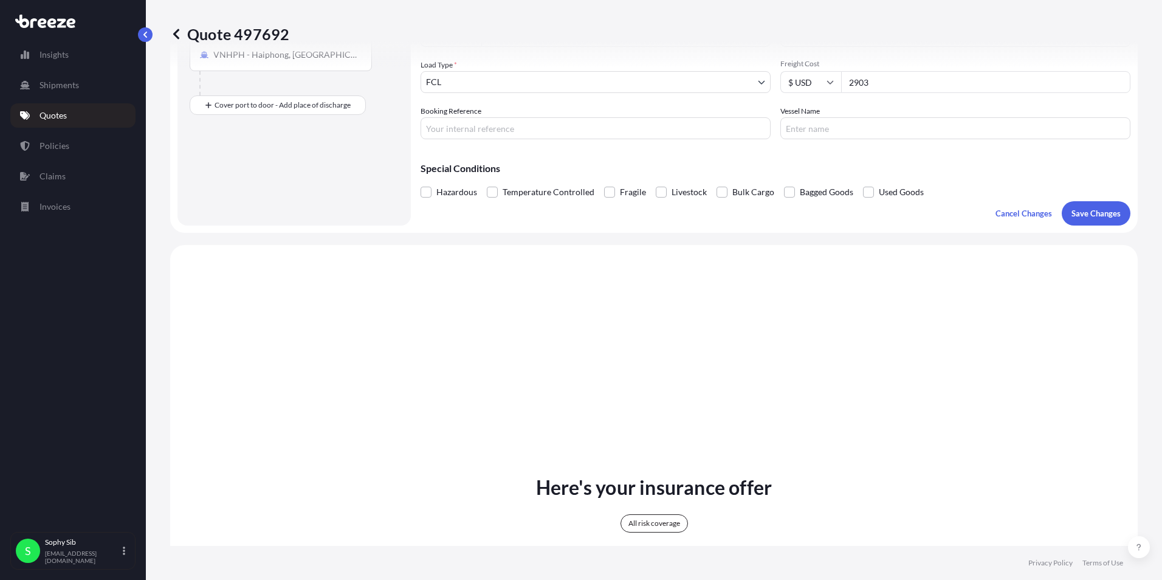
scroll to position [304, 0]
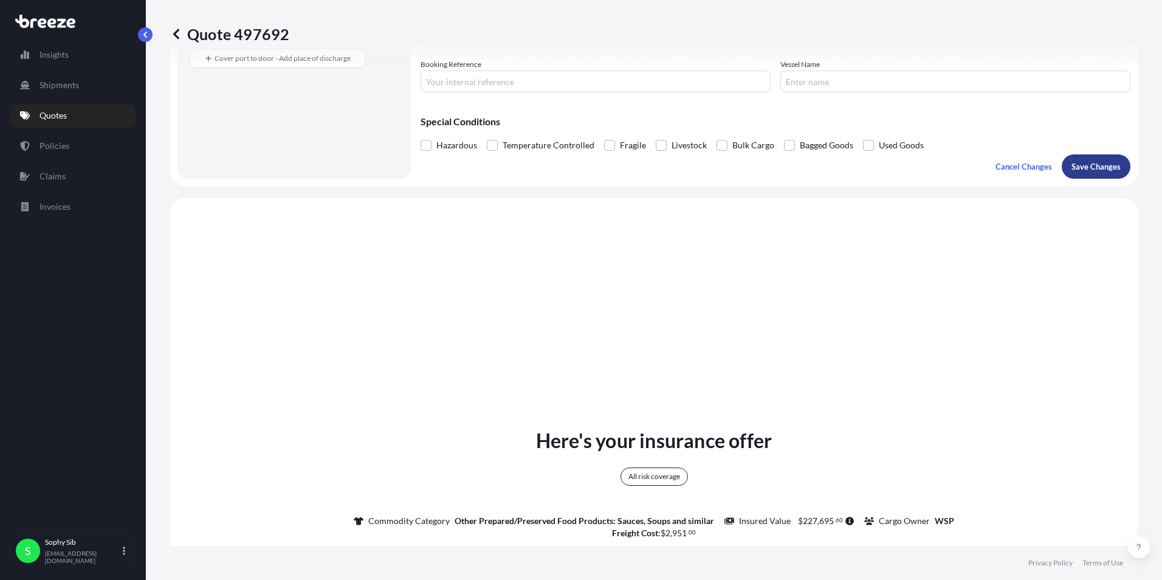
type textarea "FOOD SUPPLEMENTS (PROTEIN DRINKS, SNACK BARS, ETC)"
click at [1086, 170] on p "Save Changes" at bounding box center [1096, 166] width 49 height 12
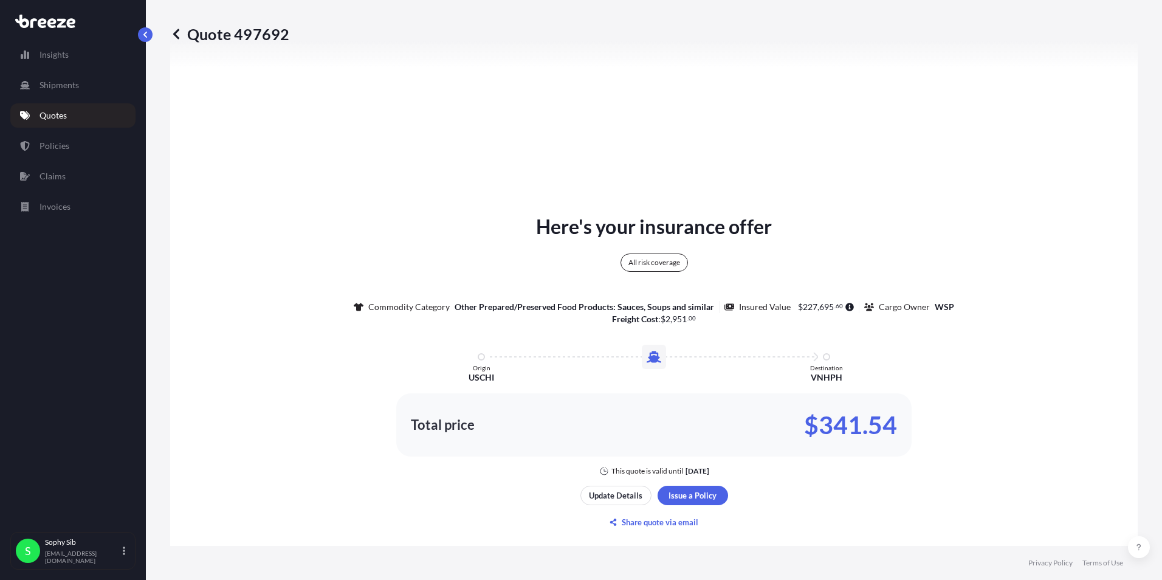
select select "Sea"
select select "2"
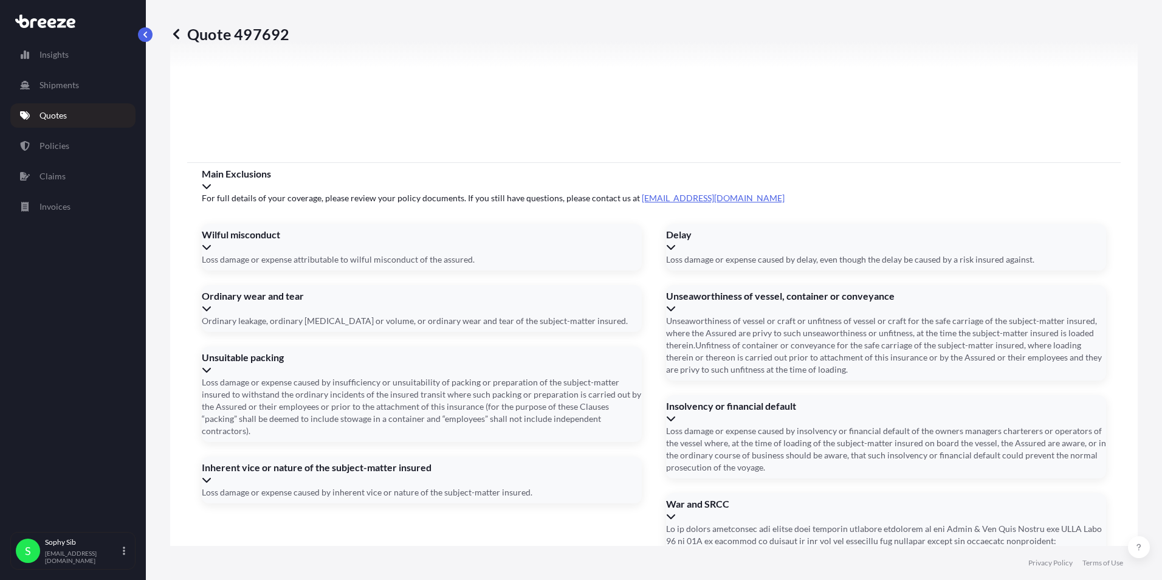
scroll to position [1543, 0]
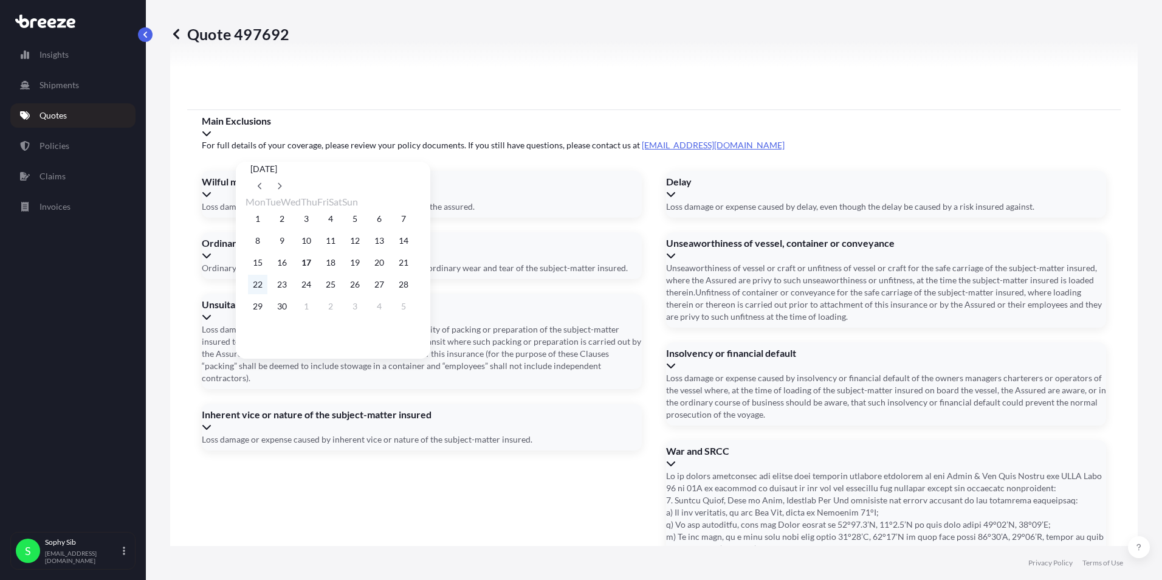
click at [256, 286] on button "22" at bounding box center [257, 284] width 19 height 19
type input "[DATE]"
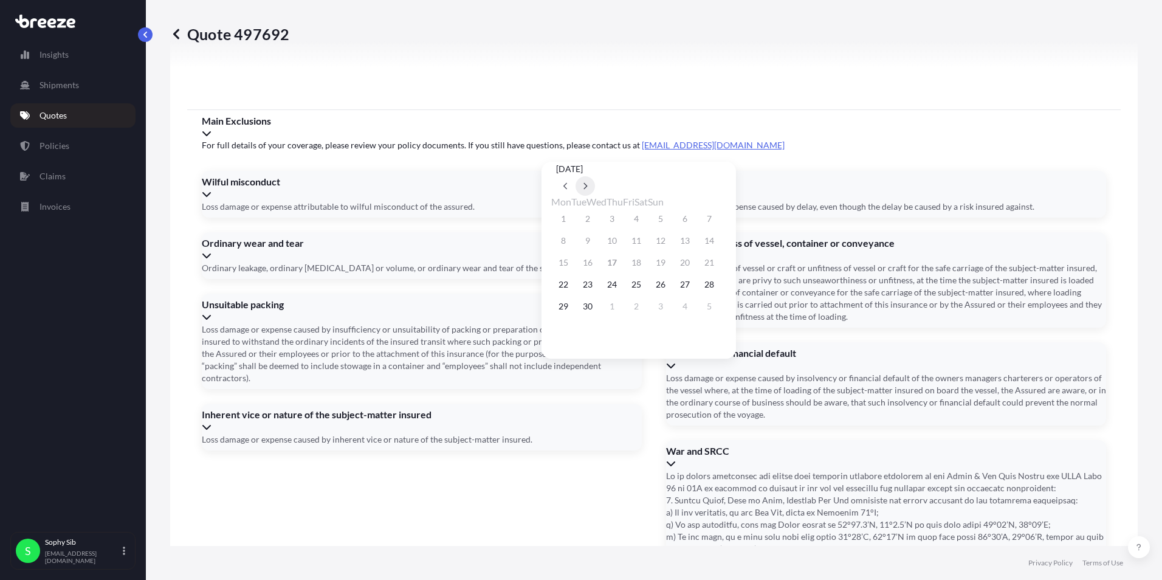
click at [595, 176] on button at bounding box center [585, 185] width 19 height 19
click at [670, 286] on button "24" at bounding box center [660, 284] width 19 height 19
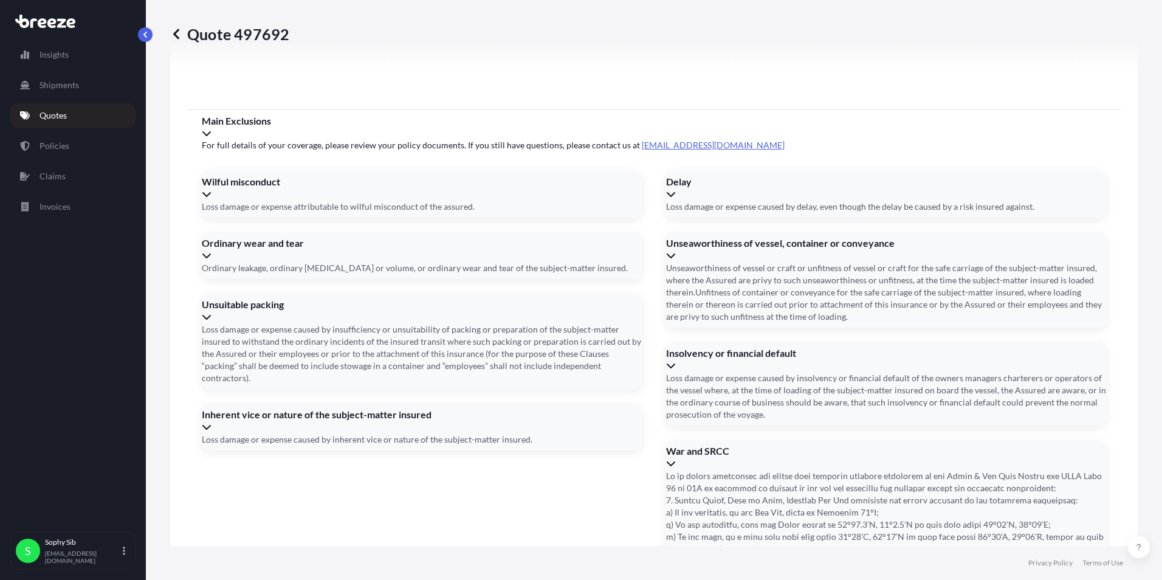
type input "[DATE]"
type input "6429664780"
type input "t"
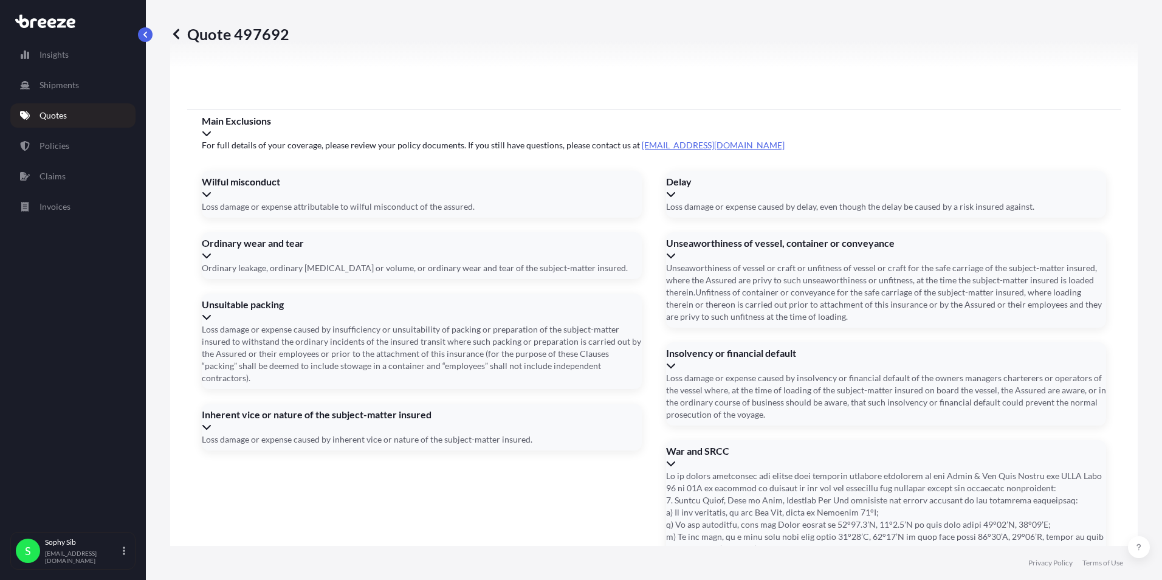
type input "TGBU8716759"
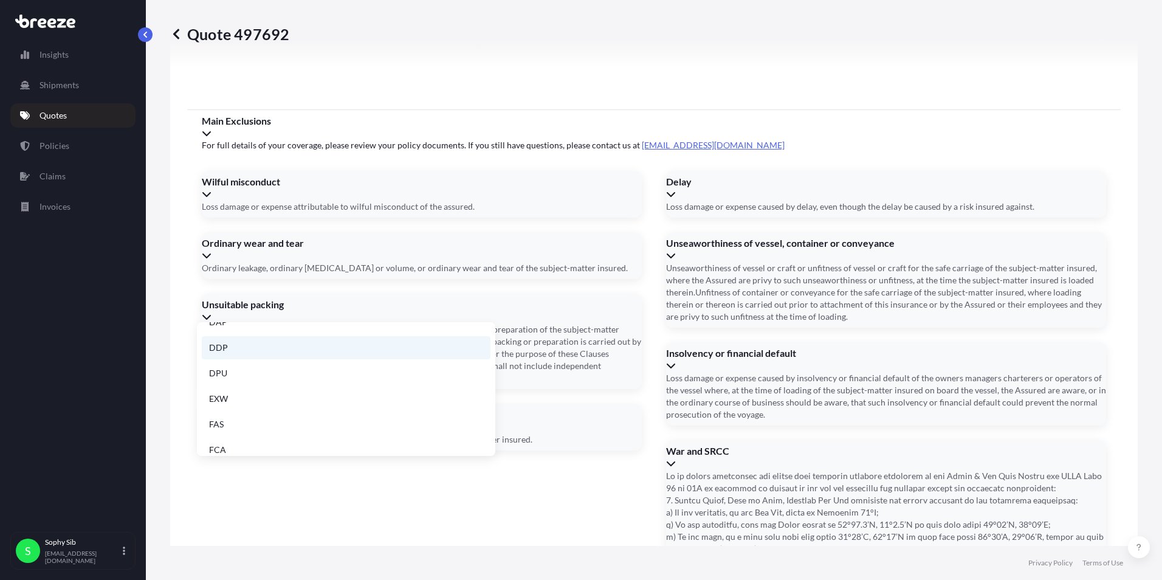
scroll to position [122, 0]
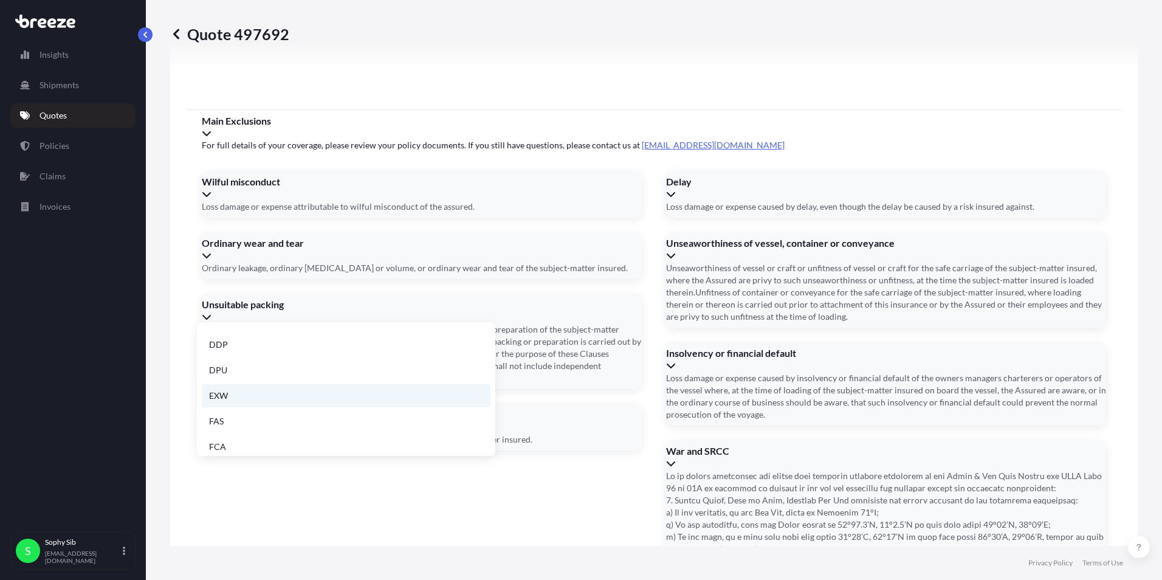
click at [327, 395] on li "EXW" at bounding box center [346, 395] width 289 height 23
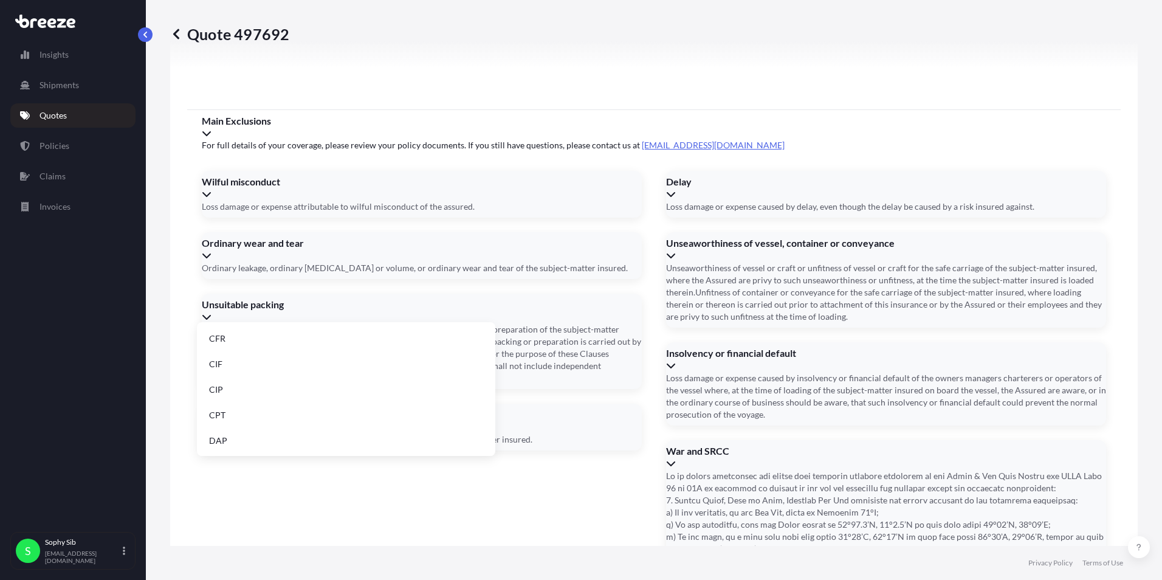
click at [351, 370] on li "CIF" at bounding box center [346, 364] width 289 height 23
type input "CIF"
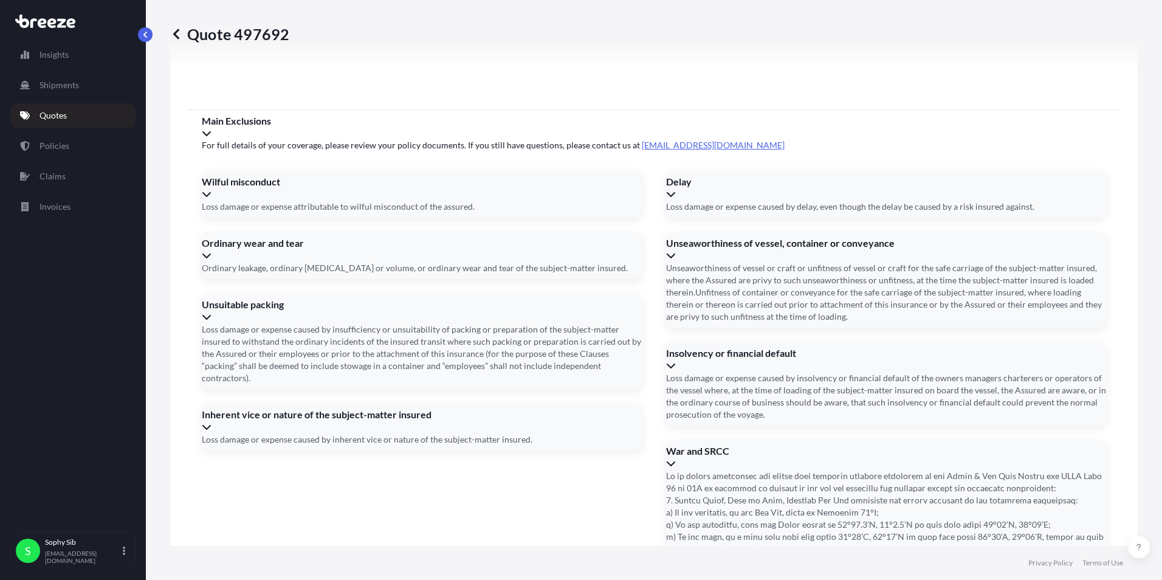
type input "s"
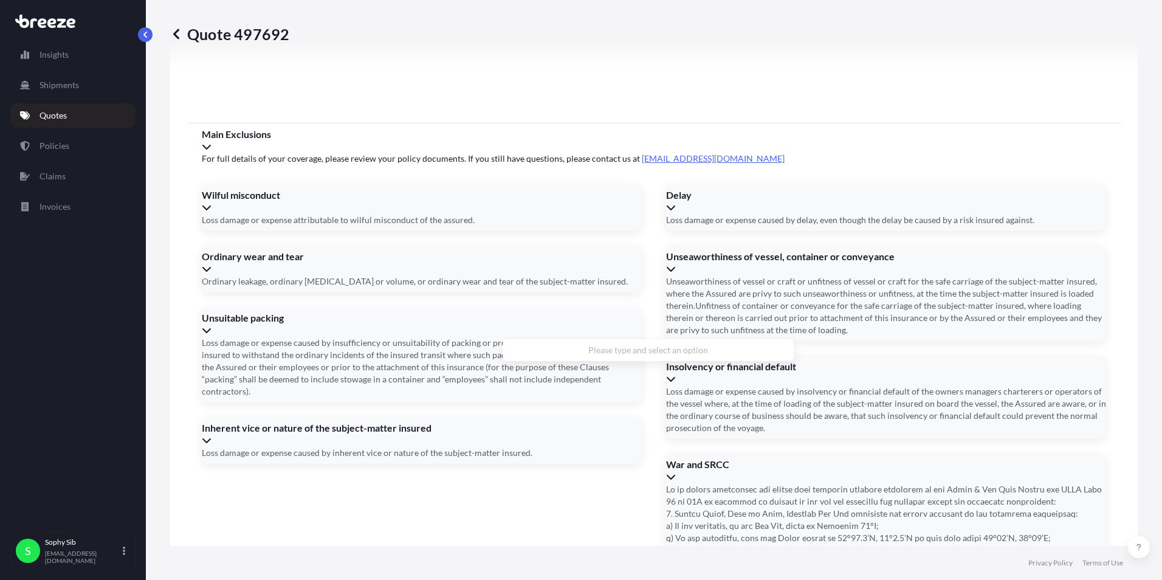
type input "S"
click at [598, 357] on li "[STREET_ADDRESS]" at bounding box center [648, 355] width 281 height 23
type input "[STREET_ADDRESS]"
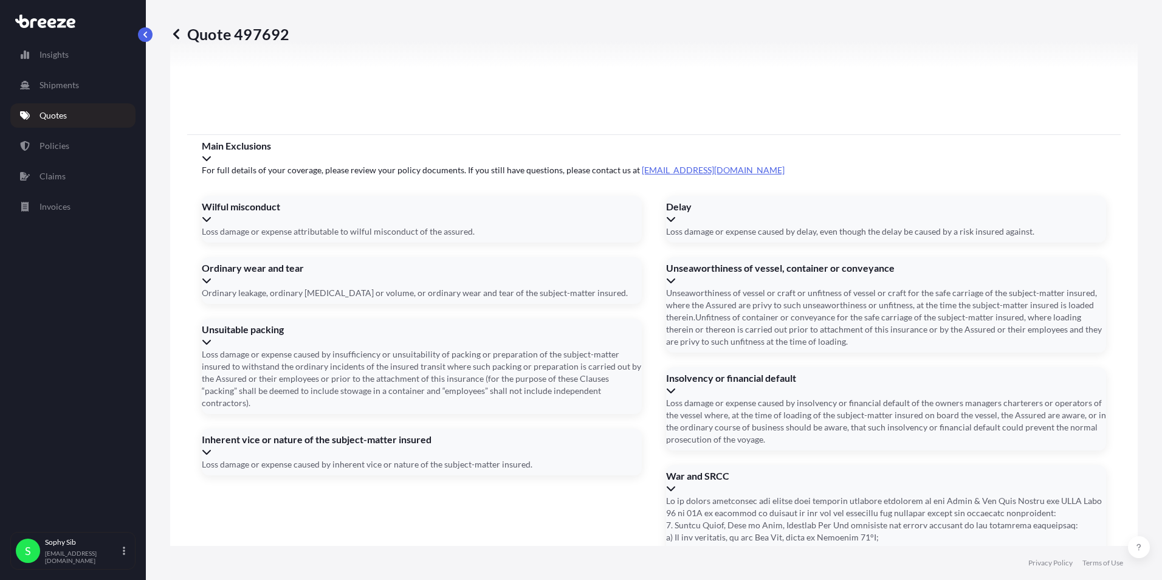
scroll to position [1520, 0]
drag, startPoint x: 407, startPoint y: 326, endPoint x: 385, endPoint y: 338, distance: 24.5
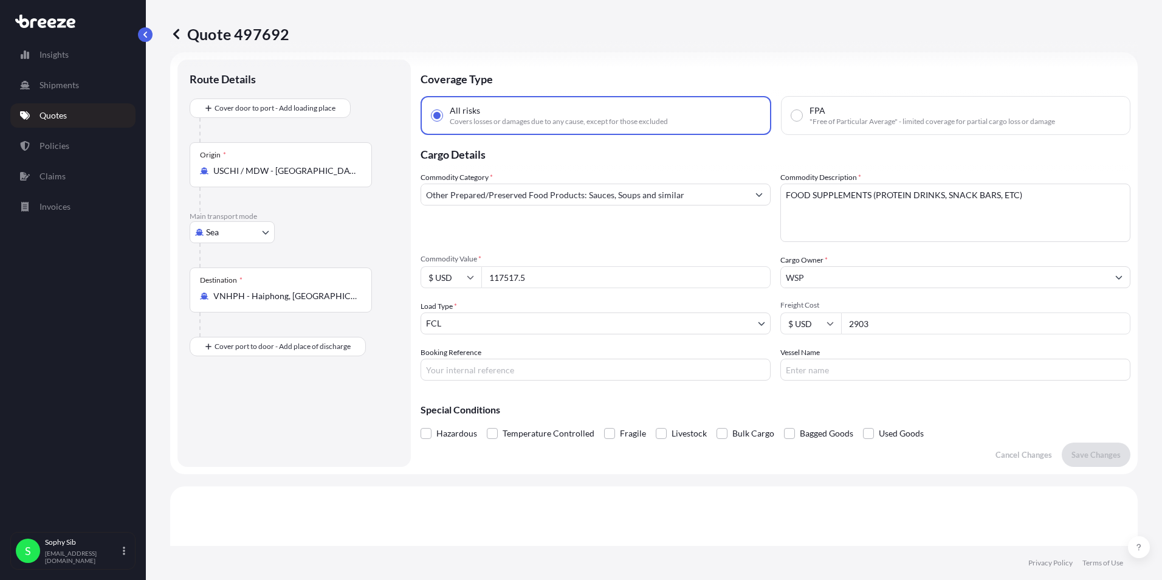
scroll to position [0, 0]
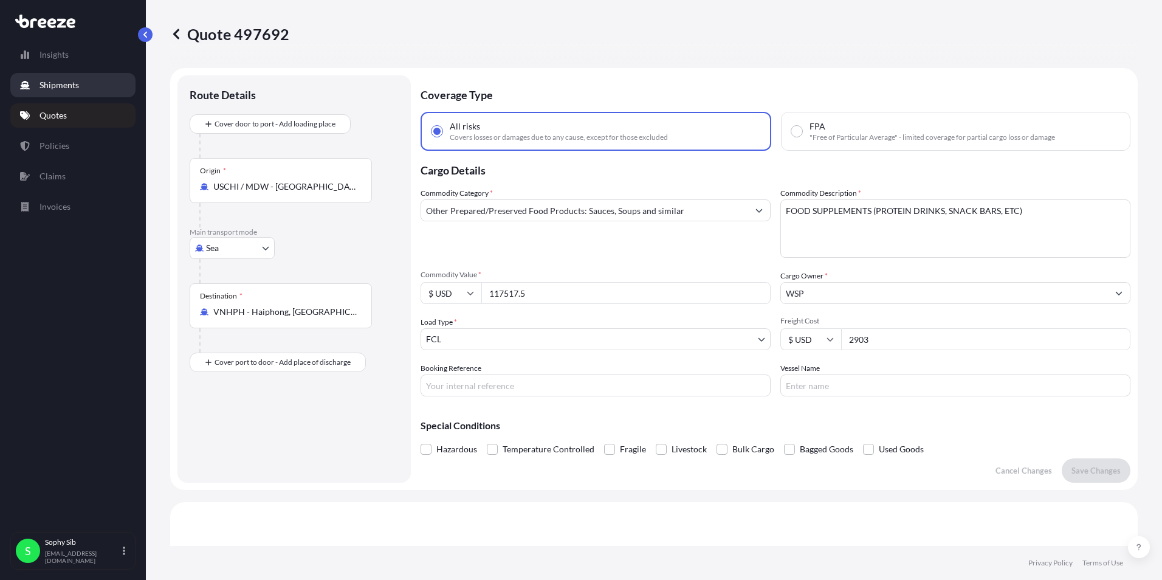
click at [64, 86] on p "Shipments" at bounding box center [60, 85] width 40 height 12
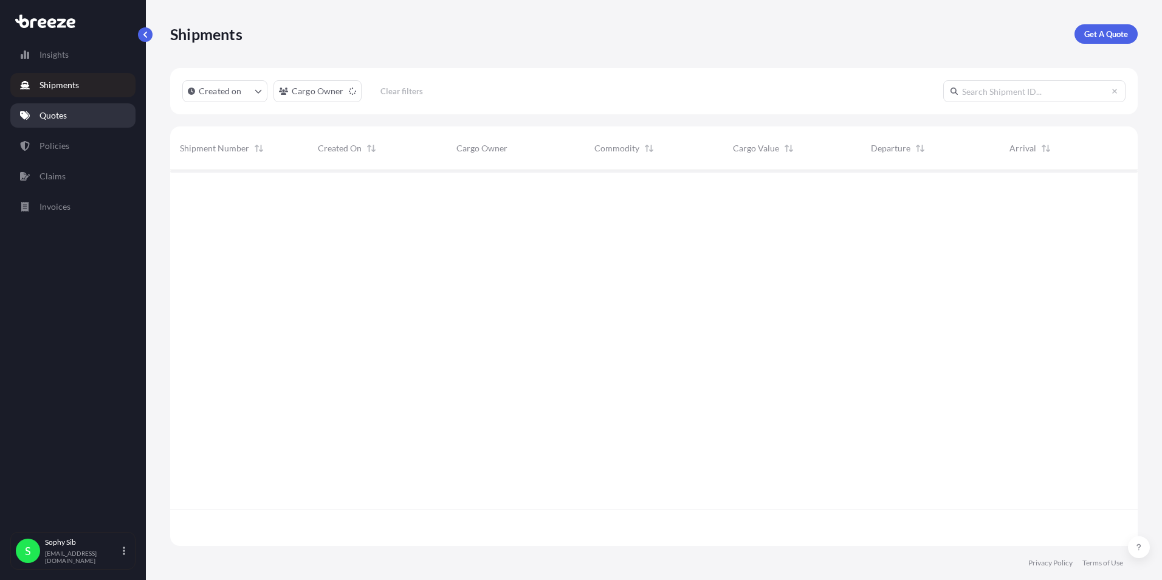
scroll to position [410, 959]
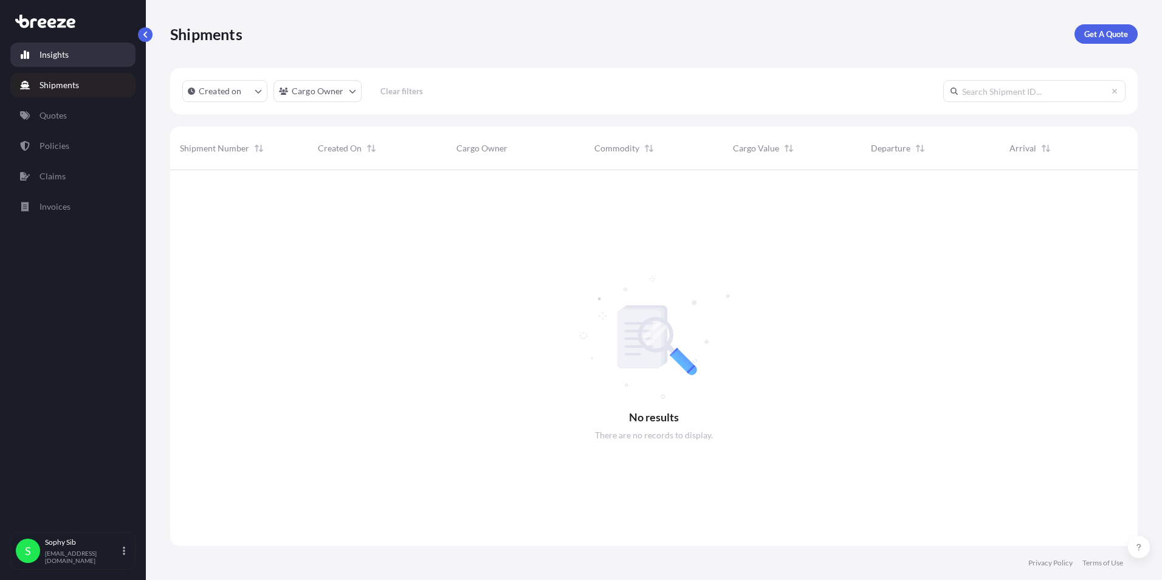
click at [50, 47] on link "Insights" at bounding box center [72, 55] width 125 height 24
select select "2025"
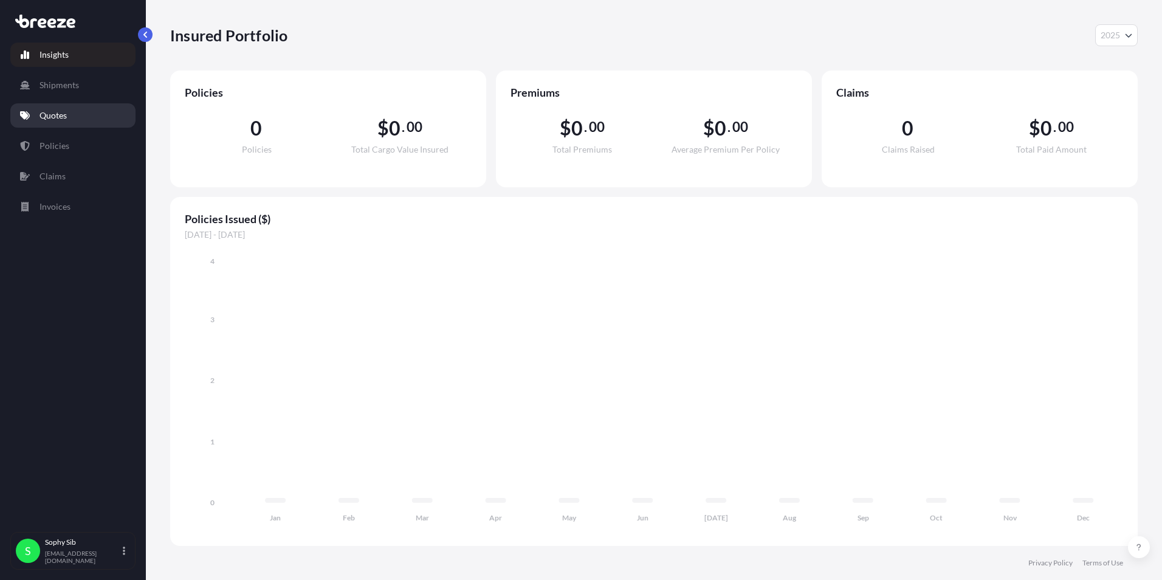
click at [58, 118] on p "Quotes" at bounding box center [53, 115] width 27 height 12
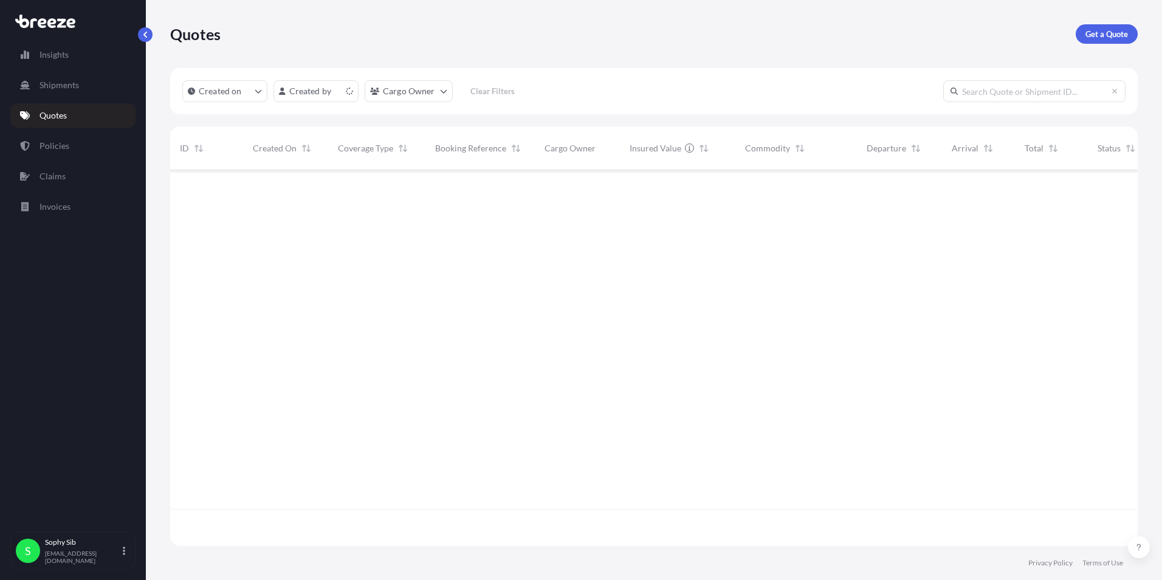
scroll to position [373, 959]
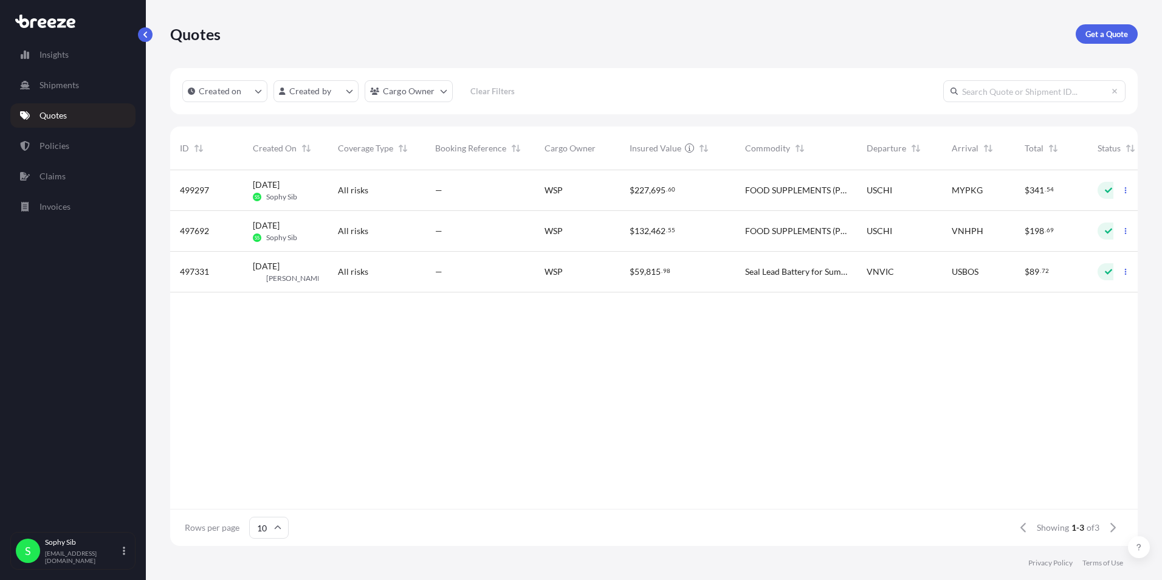
click at [556, 231] on span "WSP" at bounding box center [554, 231] width 18 height 12
select select "Sea"
select select "2"
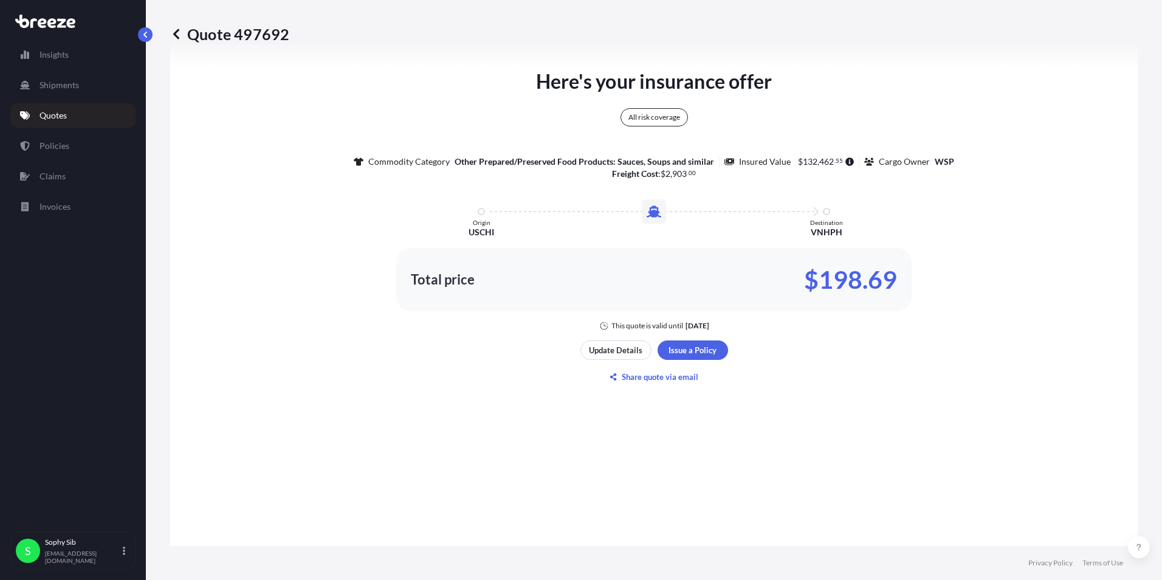
scroll to position [684, 0]
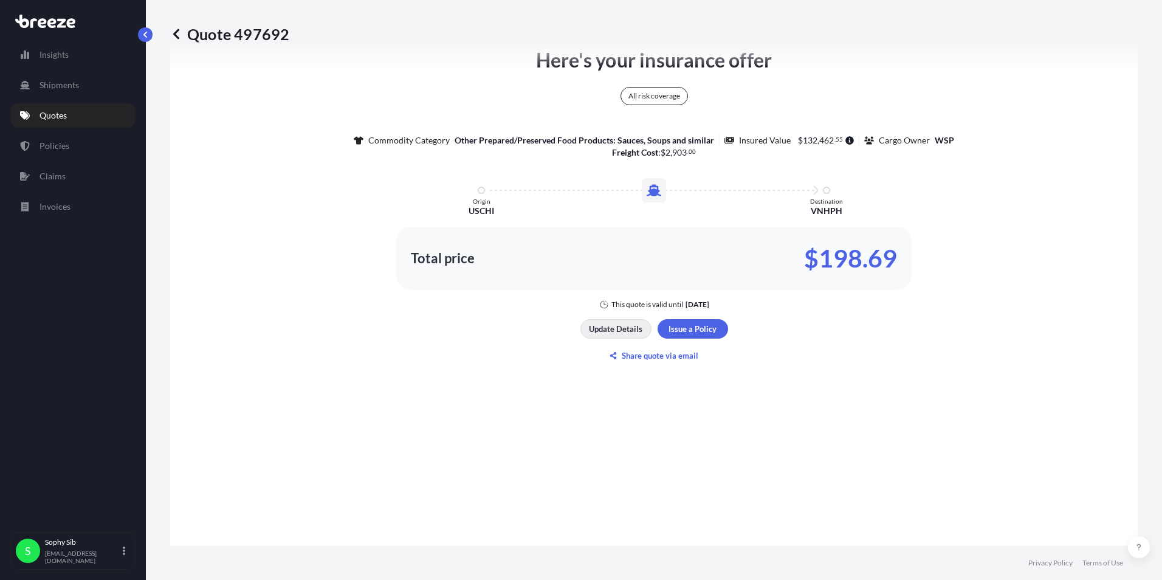
click at [618, 327] on p "Update Details" at bounding box center [615, 329] width 53 height 12
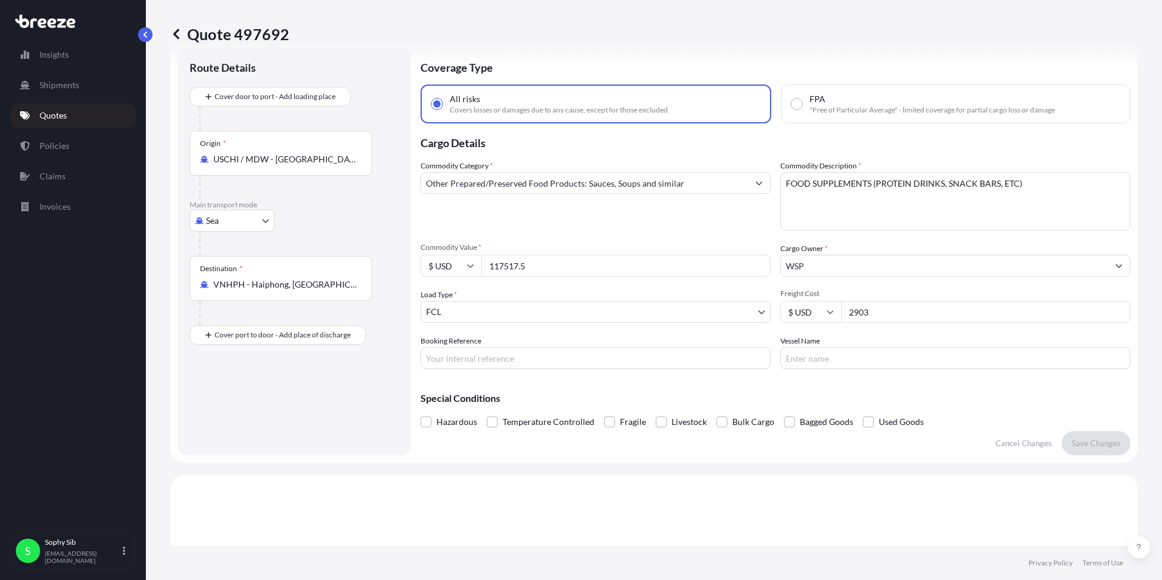
scroll to position [19, 0]
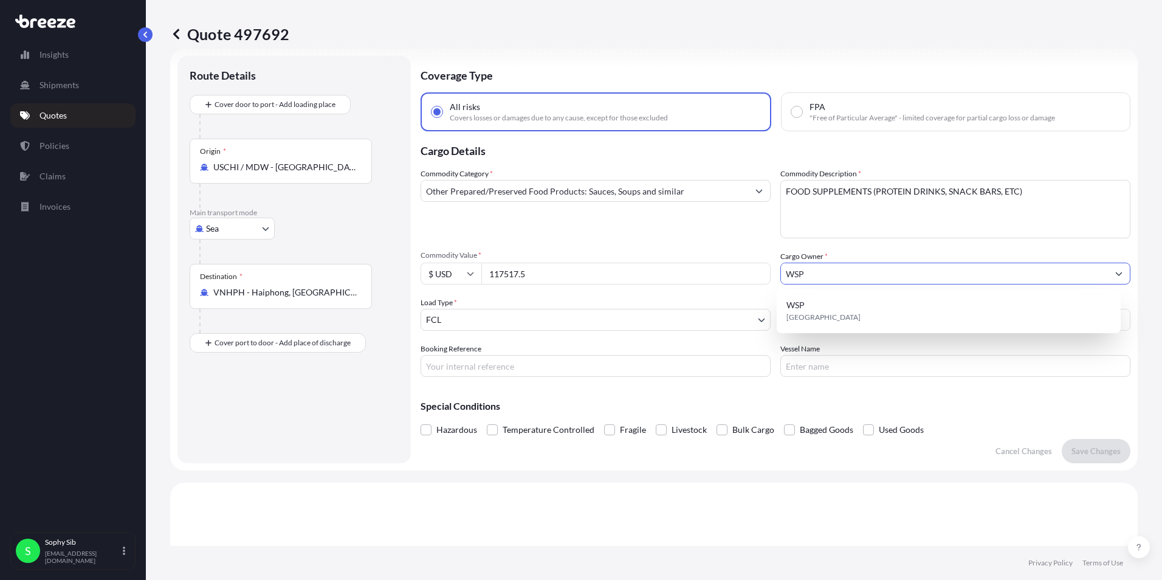
click at [952, 279] on input "WSP" at bounding box center [944, 274] width 327 height 22
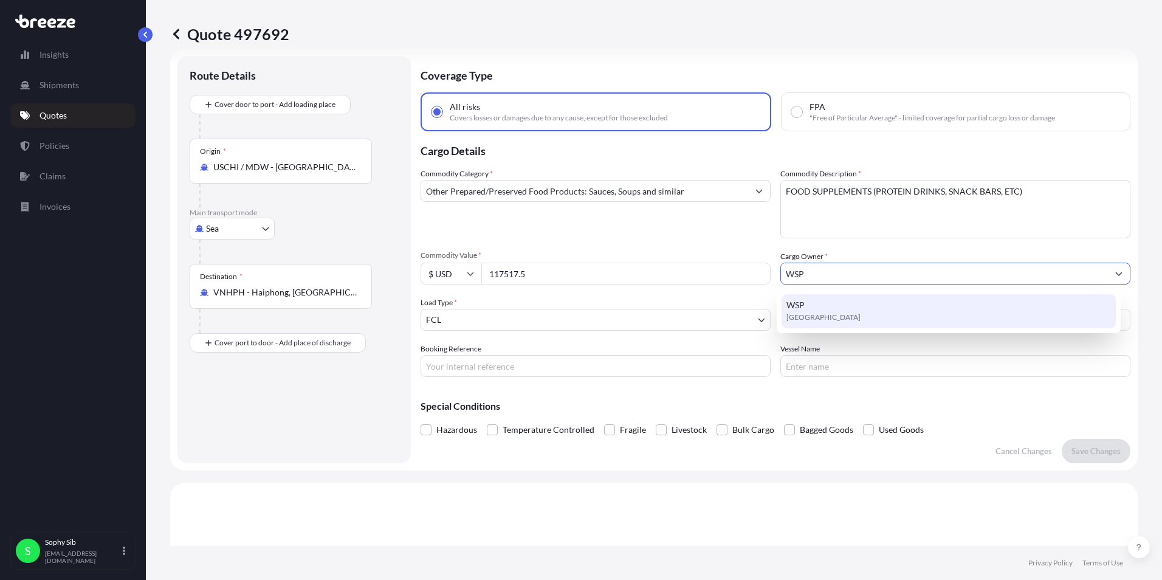
click at [754, 238] on div "Commodity Category * Other Prepared/Preserved Food Products: Sauces, Soups and …" at bounding box center [596, 203] width 350 height 71
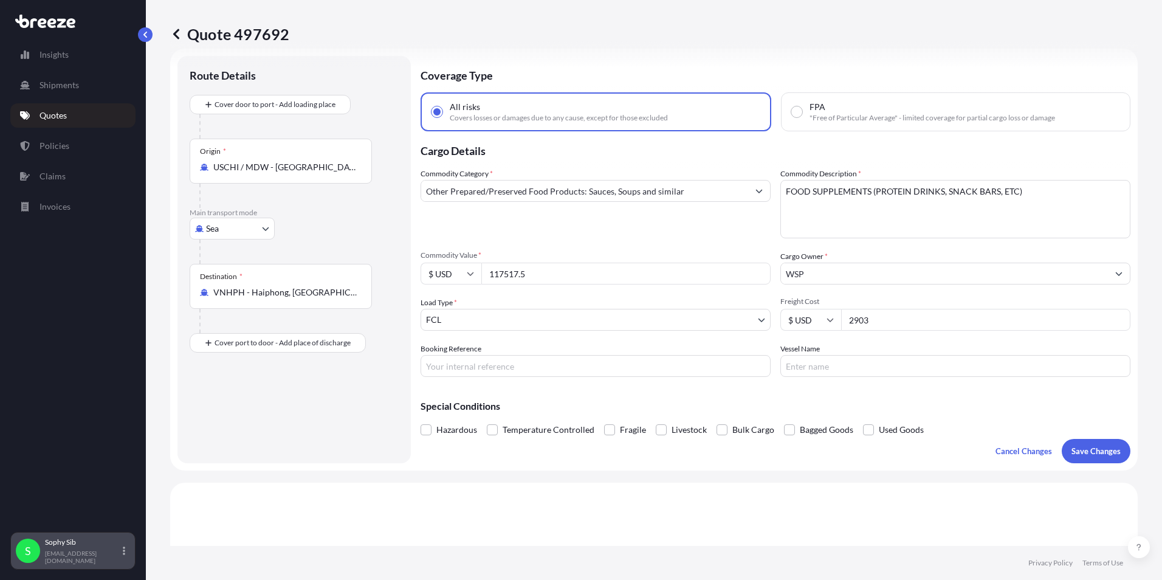
click at [125, 554] on icon at bounding box center [124, 550] width 2 height 9
click at [104, 415] on div "Insights Shipments Quotes Policies Claims Invoices" at bounding box center [72, 282] width 125 height 500
click at [53, 144] on p "Policies" at bounding box center [55, 146] width 30 height 12
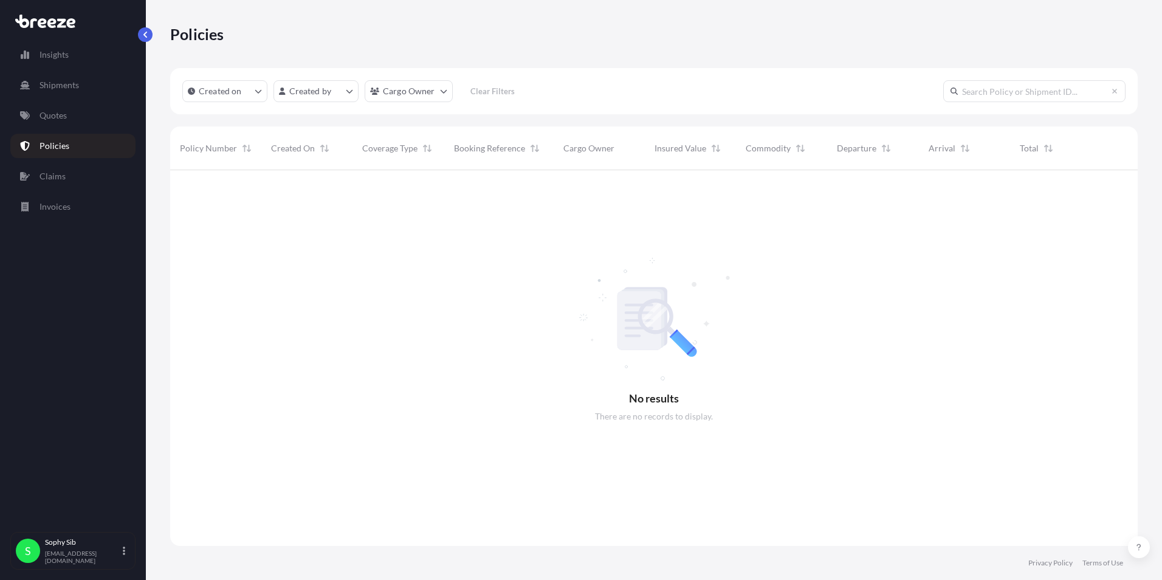
scroll to position [410, 959]
click at [427, 95] on html "Insights Shipments Quotes Policies Claims Invoices S Sophy Sib [EMAIL_ADDRESS][…" at bounding box center [581, 290] width 1162 height 580
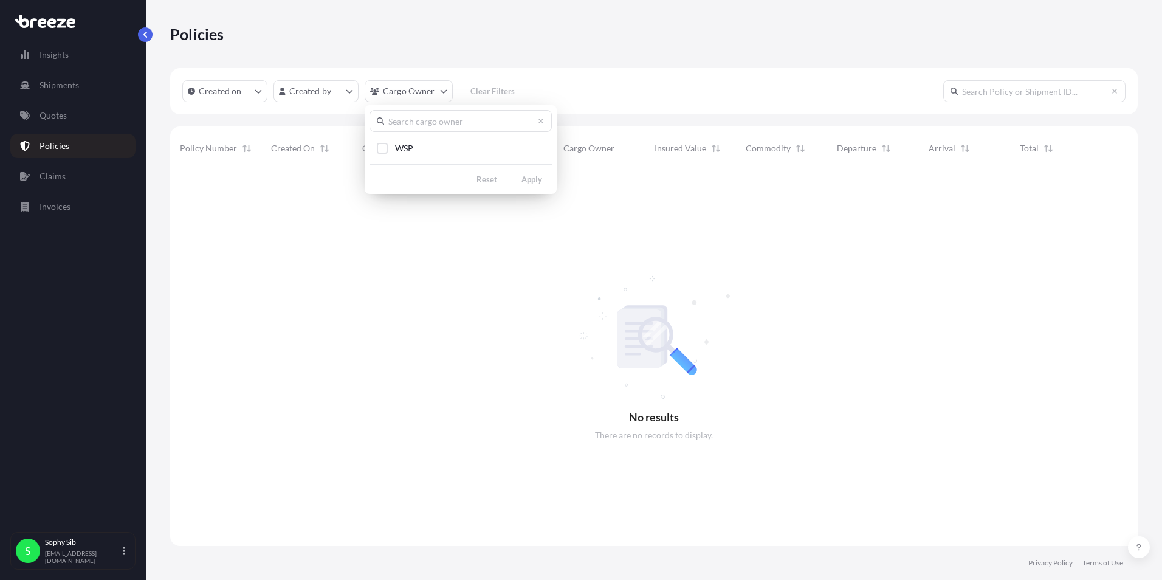
click at [454, 126] on input "text" at bounding box center [461, 121] width 182 height 22
click at [437, 123] on input "text" at bounding box center [461, 121] width 182 height 22
click at [445, 119] on input "text" at bounding box center [461, 121] width 182 height 22
click at [441, 295] on html "Insights Shipments Quotes Policies Claims Invoices S Sophy Sib [EMAIL_ADDRESS][…" at bounding box center [581, 290] width 1162 height 580
click at [426, 92] on html "Insights Shipments Quotes Policies Claims Invoices S Sophy Sib [EMAIL_ADDRESS][…" at bounding box center [581, 290] width 1162 height 580
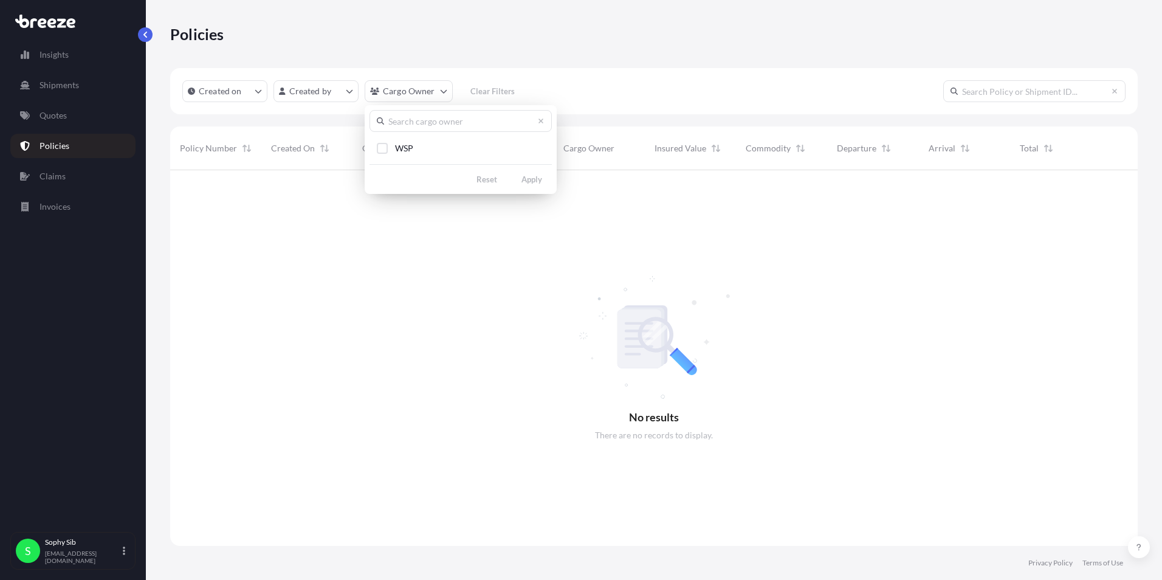
click at [63, 57] on html "Insights Shipments Quotes Policies Claims Invoices S Sophy Sib [EMAIL_ADDRESS][…" at bounding box center [581, 290] width 1162 height 580
click at [77, 88] on p "Shipments" at bounding box center [60, 85] width 40 height 12
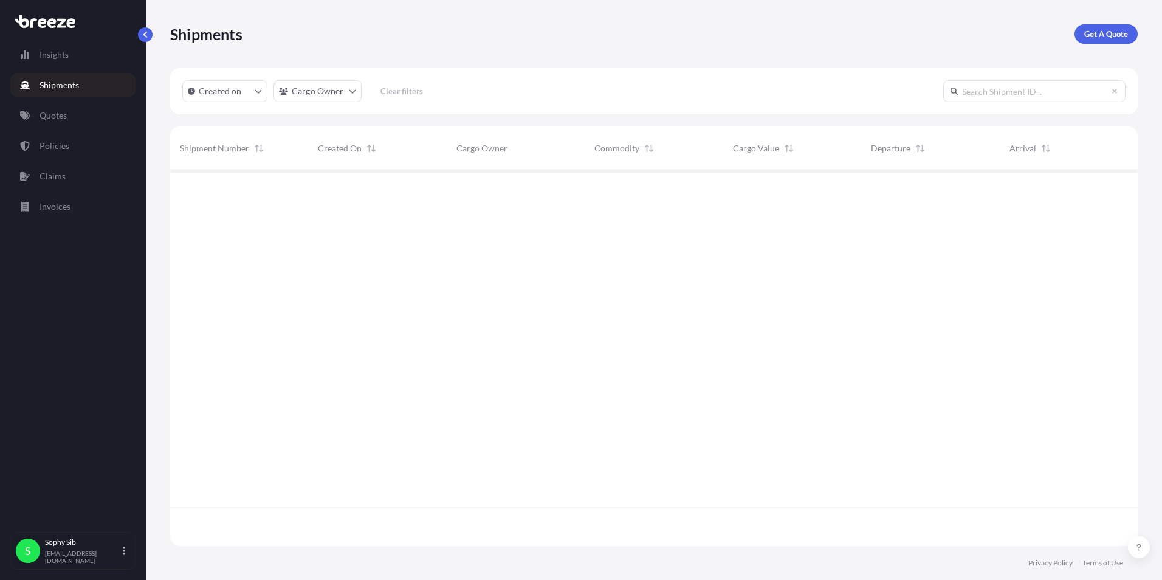
scroll to position [410, 959]
click at [59, 110] on p "Quotes" at bounding box center [53, 115] width 27 height 12
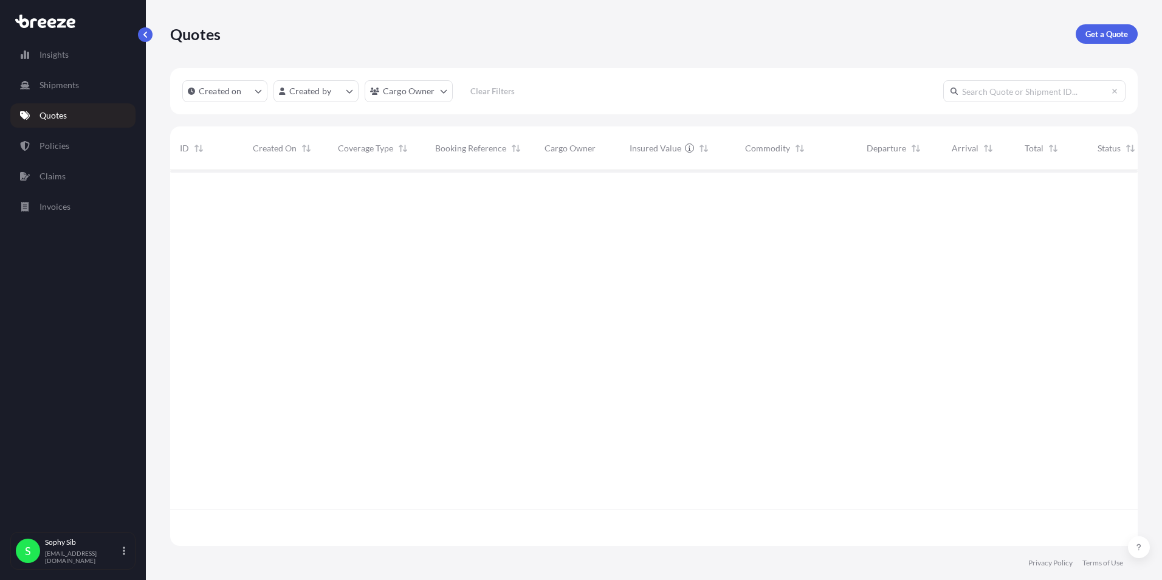
scroll to position [373, 959]
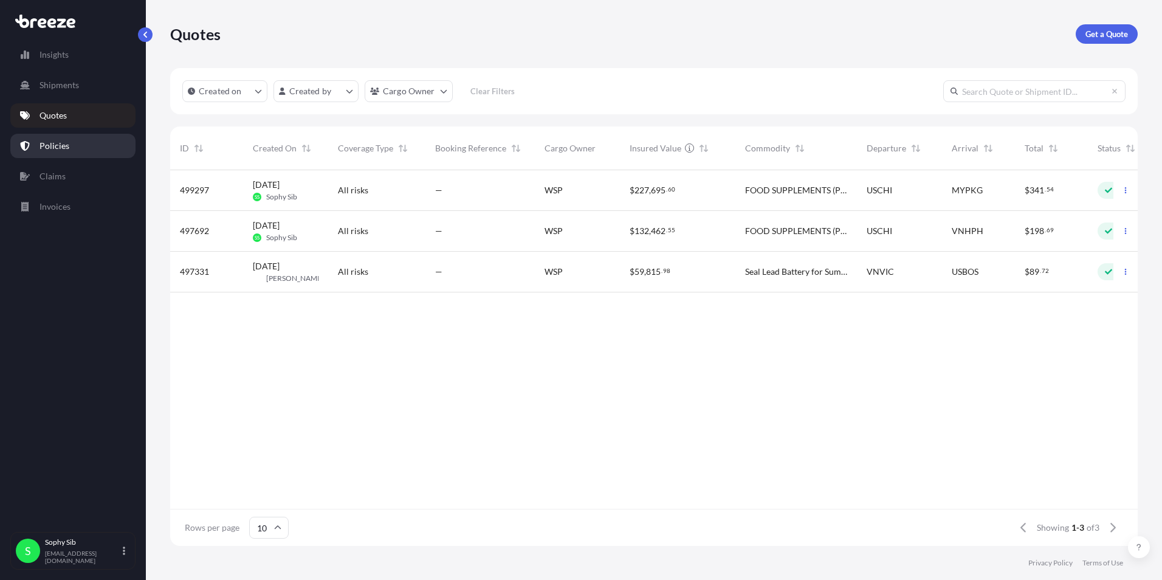
click at [61, 148] on p "Policies" at bounding box center [55, 146] width 30 height 12
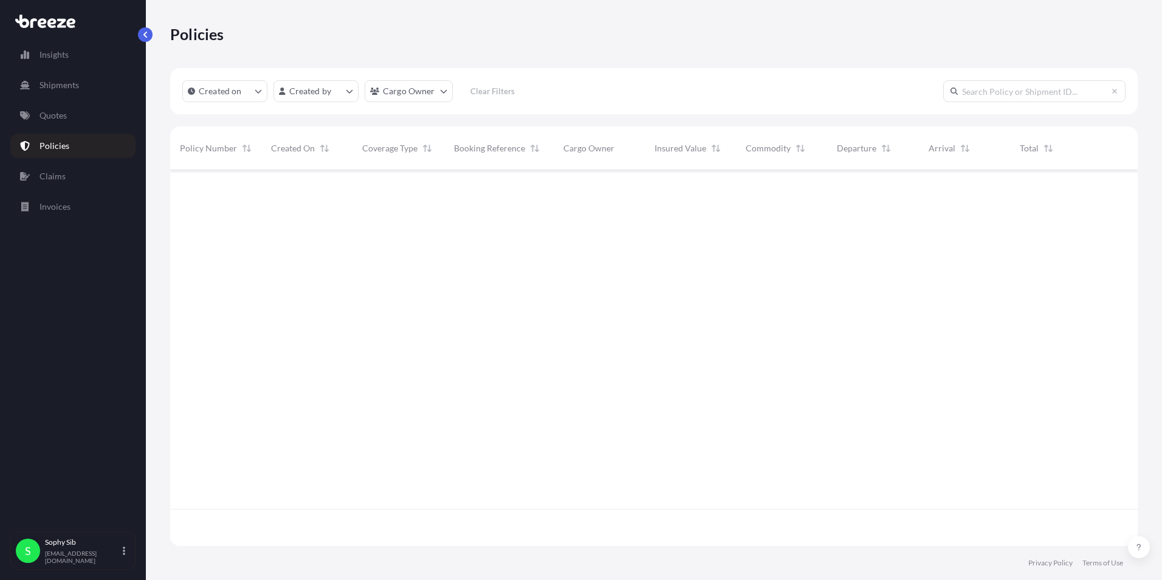
scroll to position [410, 959]
click at [50, 178] on p "Claims" at bounding box center [53, 176] width 26 height 12
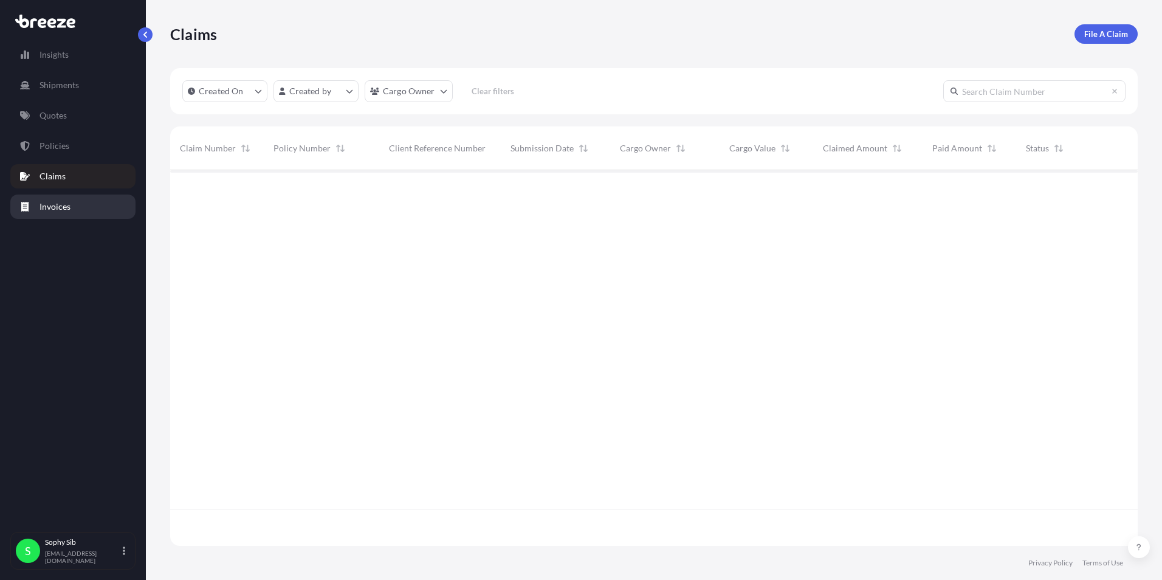
scroll to position [410, 959]
click at [55, 210] on p "Invoices" at bounding box center [55, 207] width 31 height 12
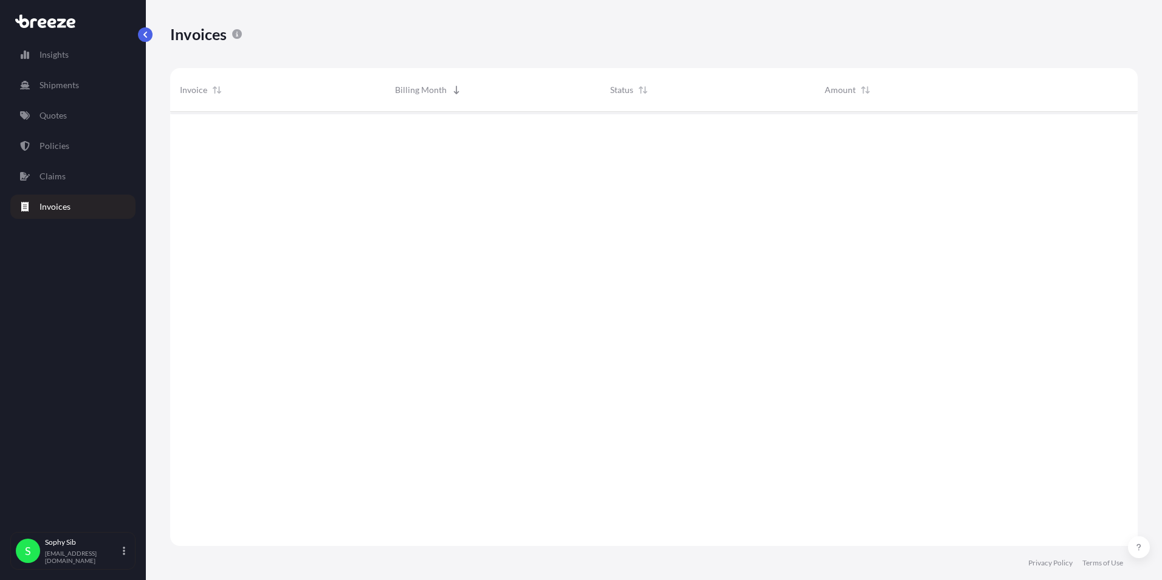
scroll to position [469, 959]
click at [70, 148] on link "Policies" at bounding box center [72, 146] width 125 height 24
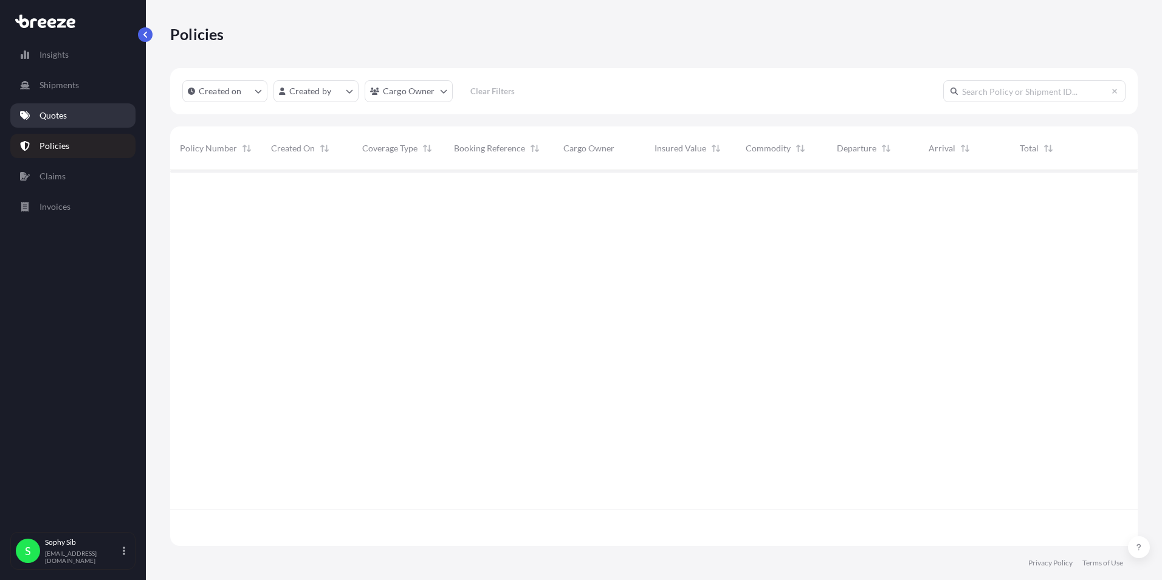
scroll to position [410, 959]
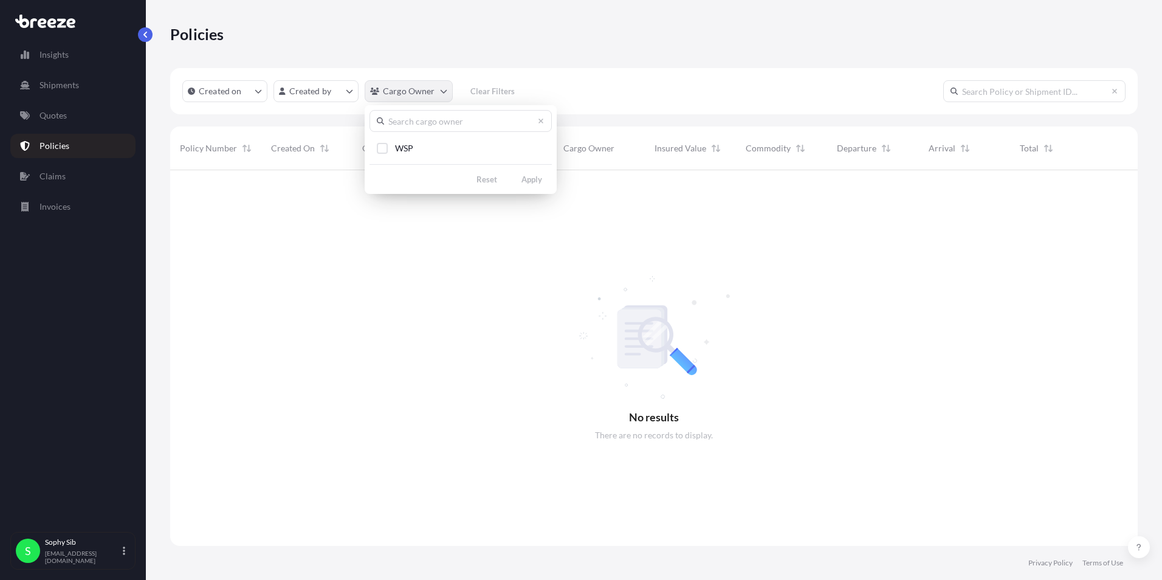
click at [410, 91] on html "Insights Shipments Quotes Policies Claims Invoices S Sophy Sib [EMAIL_ADDRESS][…" at bounding box center [581, 290] width 1162 height 580
click at [409, 126] on input "text" at bounding box center [461, 121] width 182 height 22
type input "starlite"
click at [450, 311] on html "Insights Shipments Quotes Policies Claims Invoices S Sophy Sib [EMAIL_ADDRESS][…" at bounding box center [581, 290] width 1162 height 580
click at [80, 376] on div "Insights Shipments Quotes Policies Claims Invoices" at bounding box center [72, 282] width 125 height 500
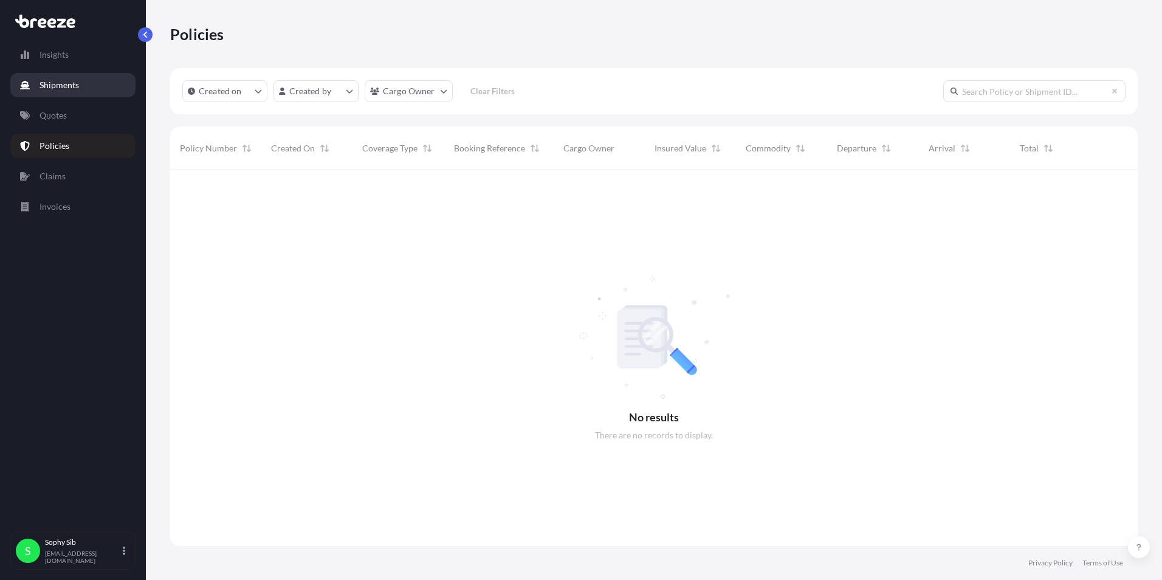
click at [58, 83] on p "Shipments" at bounding box center [60, 85] width 40 height 12
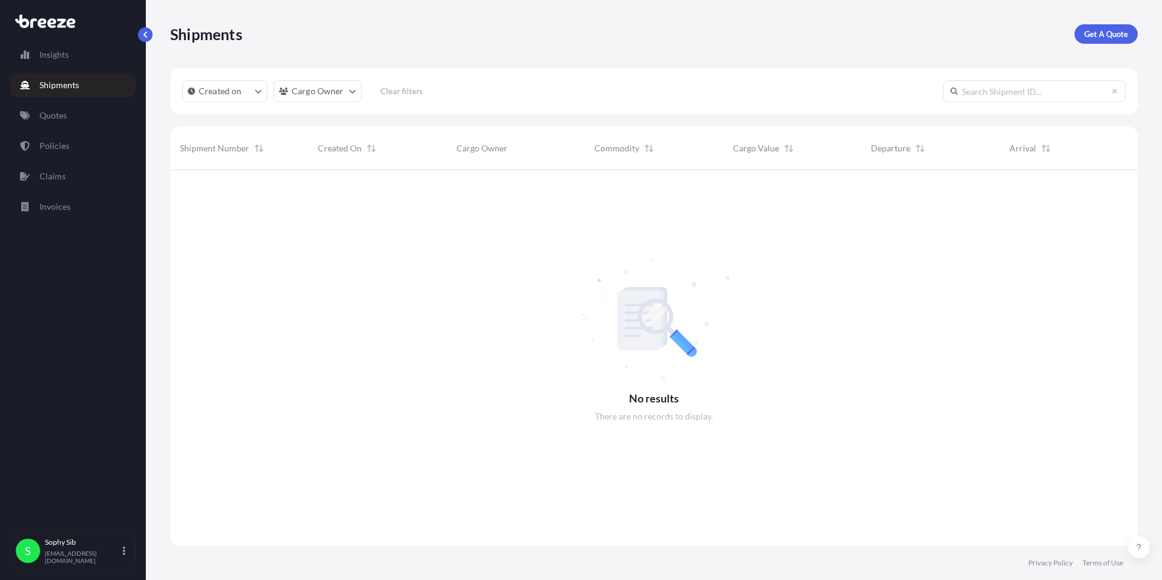
scroll to position [410, 959]
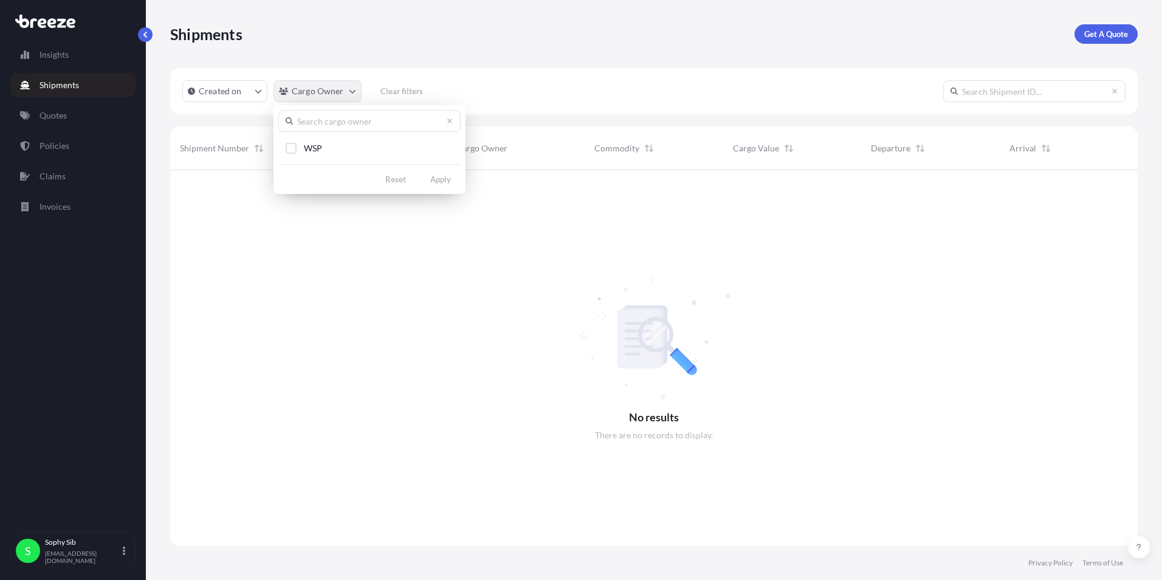
click at [351, 92] on html "Insights Shipments Quotes Policies Claims Invoices S Sophy Sib [EMAIL_ADDRESS][…" at bounding box center [581, 290] width 1162 height 580
click at [323, 126] on input "text" at bounding box center [369, 121] width 182 height 22
click at [452, 123] on icon at bounding box center [449, 121] width 5 height 5
click at [452, 121] on icon at bounding box center [449, 120] width 7 height 7
click at [309, 238] on html "Insights Shipments Quotes Policies Claims Invoices S Sophy Sib [EMAIL_ADDRESS][…" at bounding box center [581, 290] width 1162 height 580
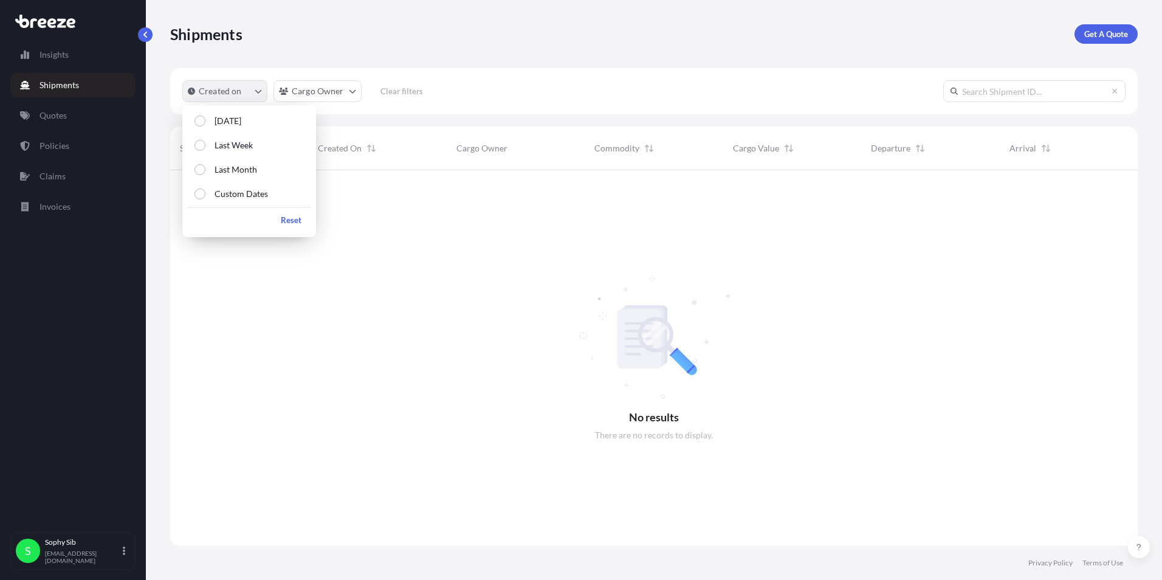
click at [252, 91] on button "Created on" at bounding box center [224, 91] width 85 height 22
click at [480, 257] on div at bounding box center [654, 358] width 968 height 376
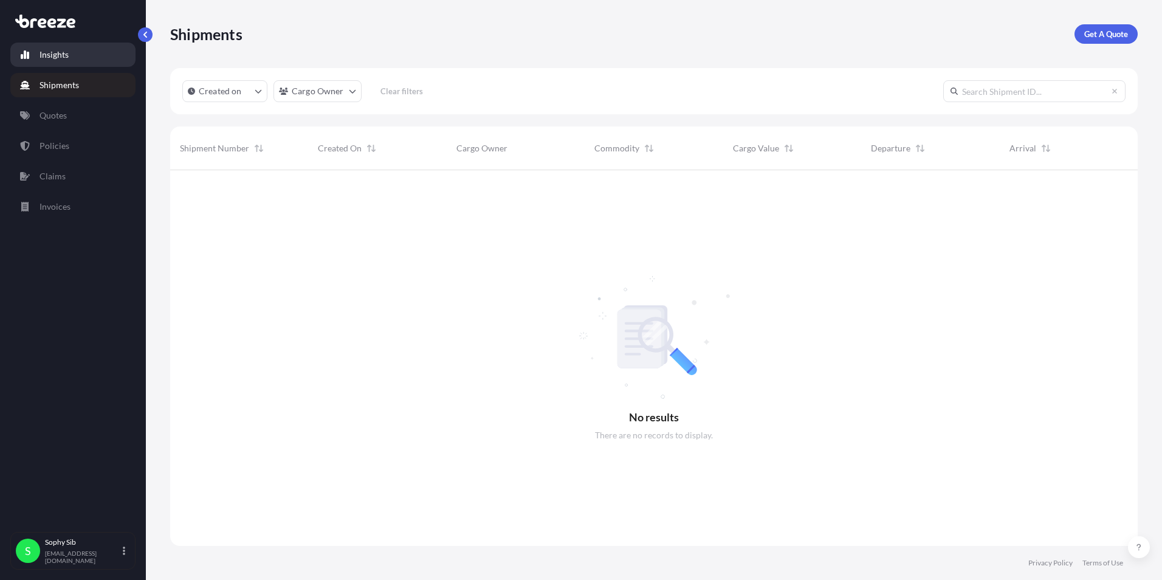
click at [56, 54] on p "Insights" at bounding box center [54, 55] width 29 height 12
select select "2025"
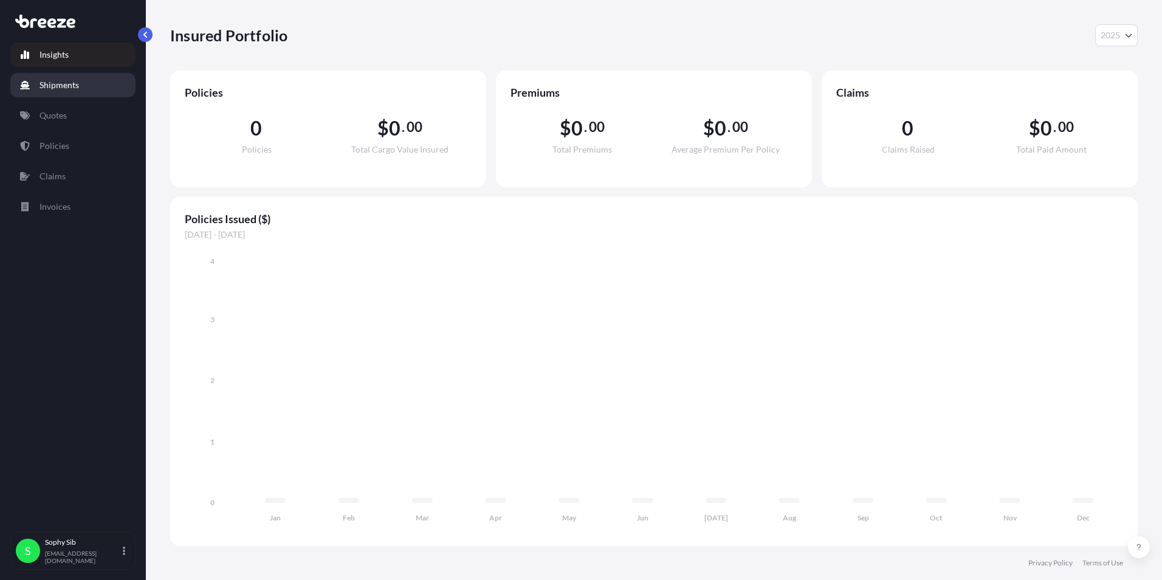
click at [86, 82] on link "Shipments" at bounding box center [72, 85] width 125 height 24
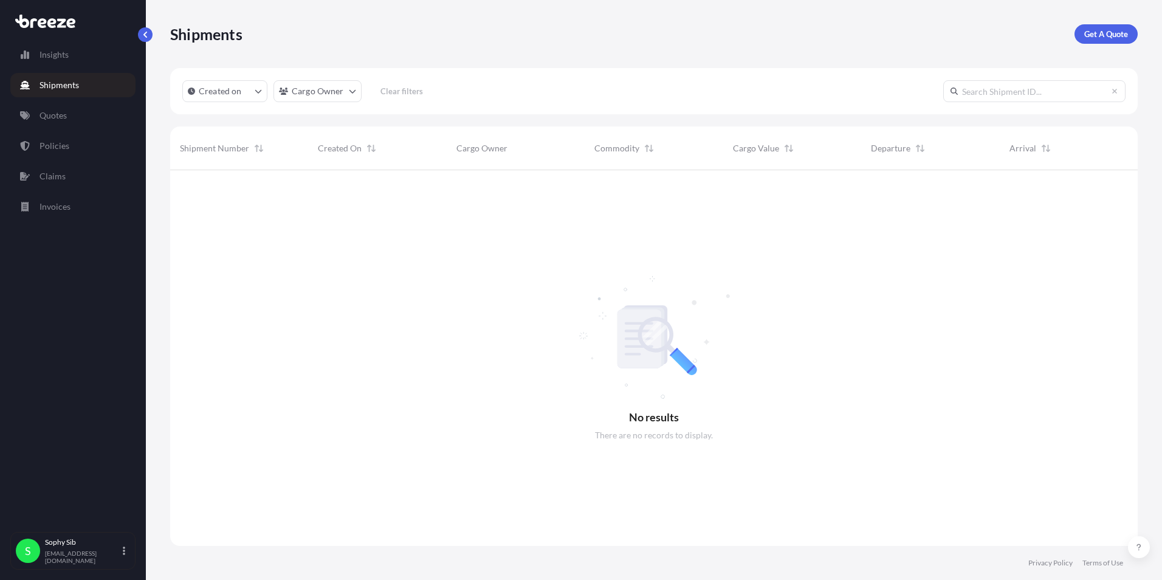
scroll to position [410, 959]
click at [62, 109] on p "Quotes" at bounding box center [53, 115] width 27 height 12
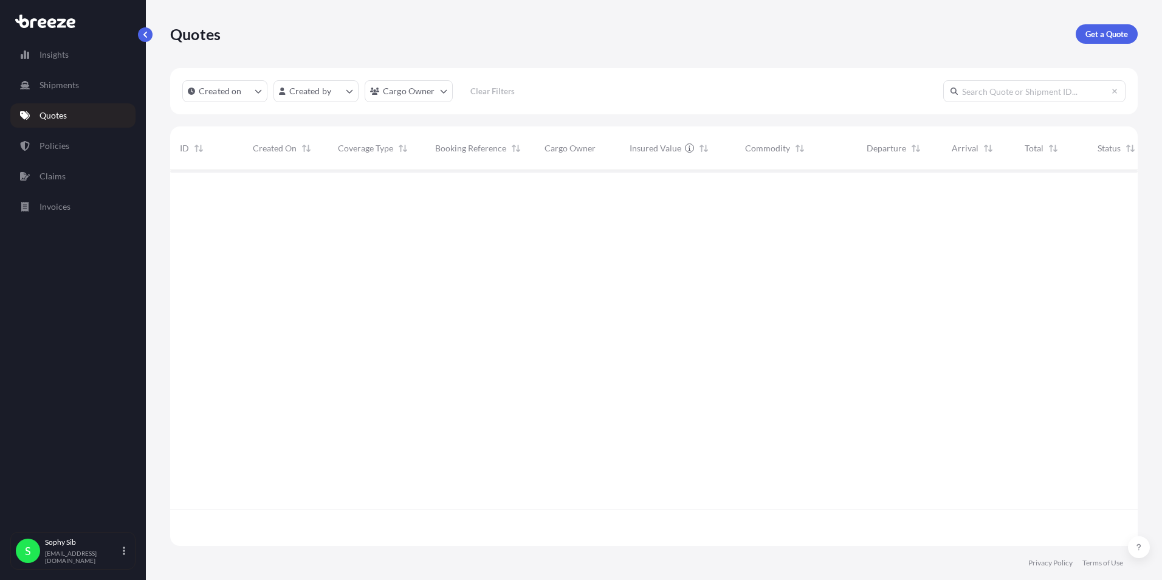
scroll to position [373, 959]
click at [70, 139] on link "Policies" at bounding box center [72, 146] width 125 height 24
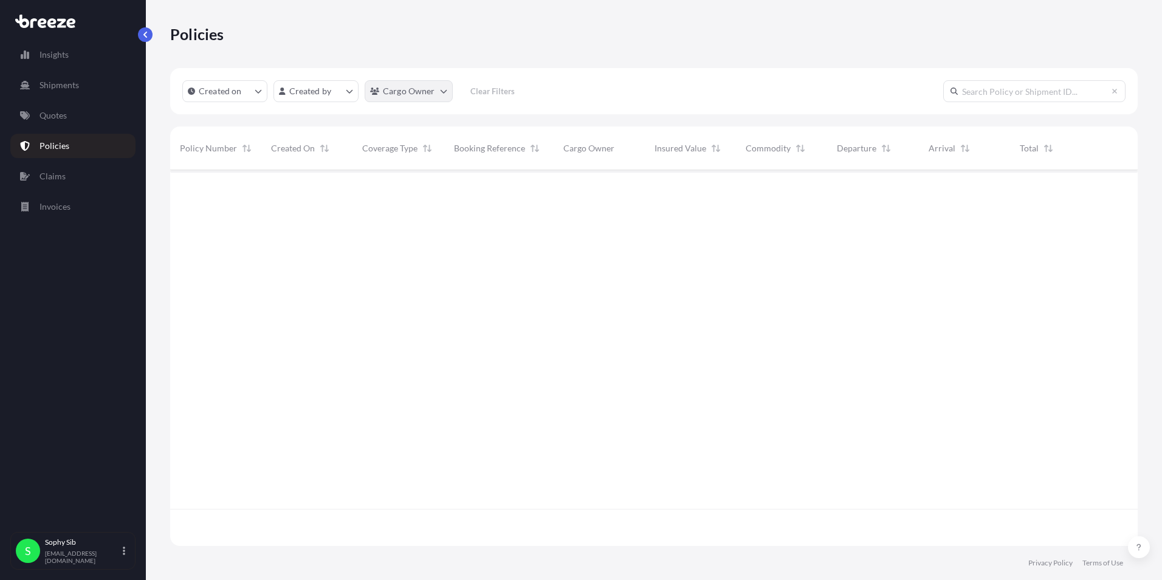
scroll to position [410, 959]
click at [429, 84] on html "Insights Shipments Quotes Policies Claims Invoices S Sophy Sib [EMAIL_ADDRESS][…" at bounding box center [581, 290] width 1162 height 580
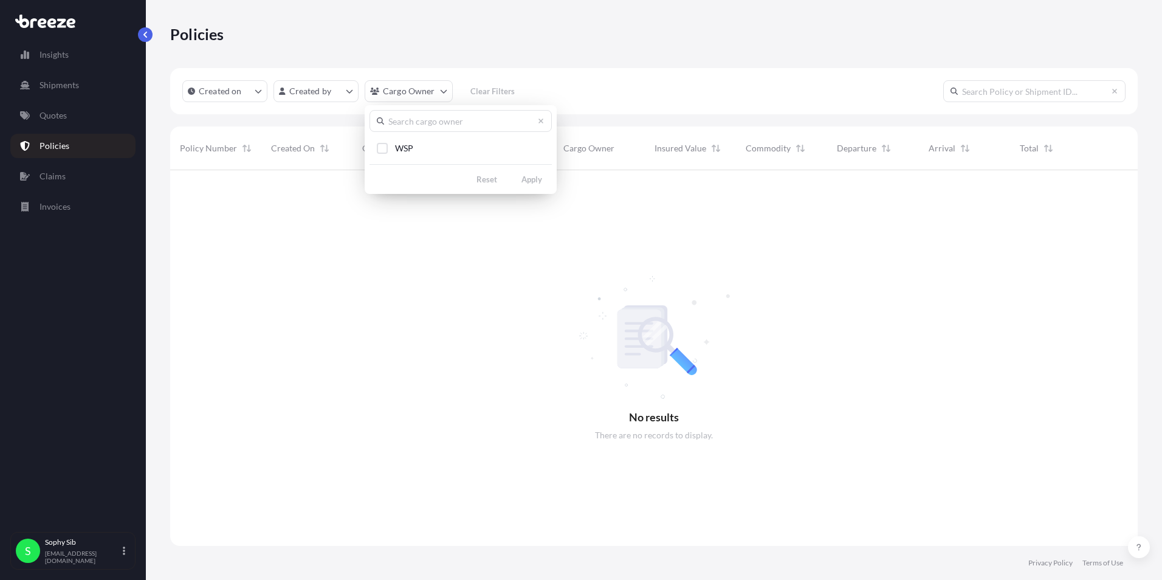
click at [478, 123] on input "text" at bounding box center [461, 121] width 182 height 22
type input "v logistics"
click at [76, 167] on html "Insights Shipments Quotes Policies Claims Invoices S Sophy Sib [EMAIL_ADDRESS][…" at bounding box center [581, 290] width 1162 height 580
click at [52, 211] on p "Invoices" at bounding box center [55, 207] width 31 height 12
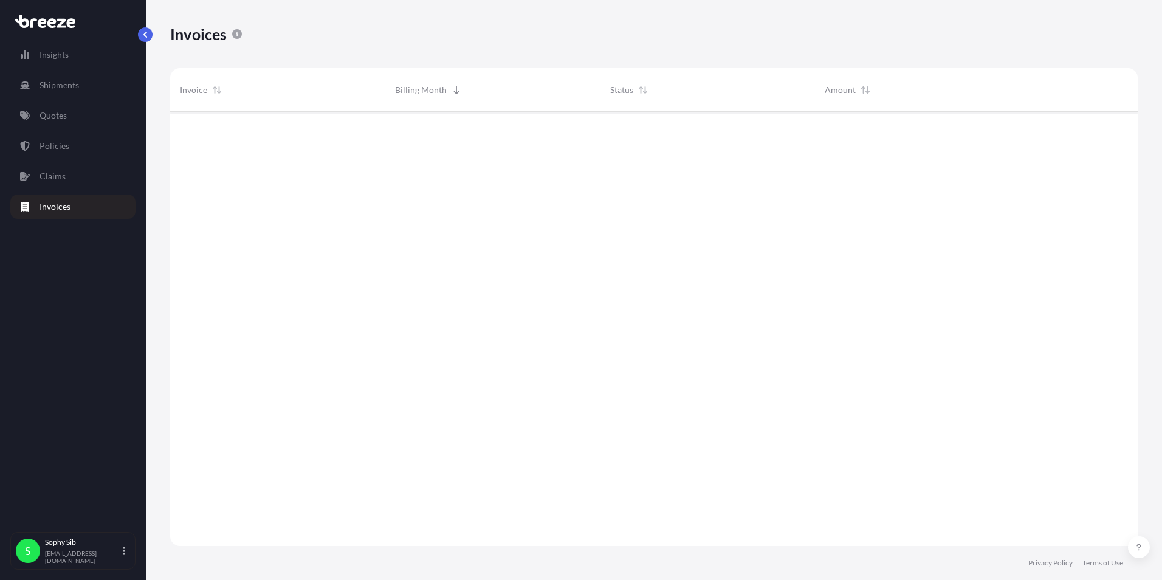
scroll to position [469, 959]
click at [78, 343] on div "Insights Shipments Quotes Policies Claims Invoices" at bounding box center [72, 282] width 125 height 500
click at [149, 31] on button "button" at bounding box center [145, 34] width 15 height 15
drag, startPoint x: 74, startPoint y: 303, endPoint x: 66, endPoint y: 276, distance: 28.5
click at [66, 276] on div "Insights Shipments Quotes Policies Claims Invoices" at bounding box center [72, 282] width 125 height 500
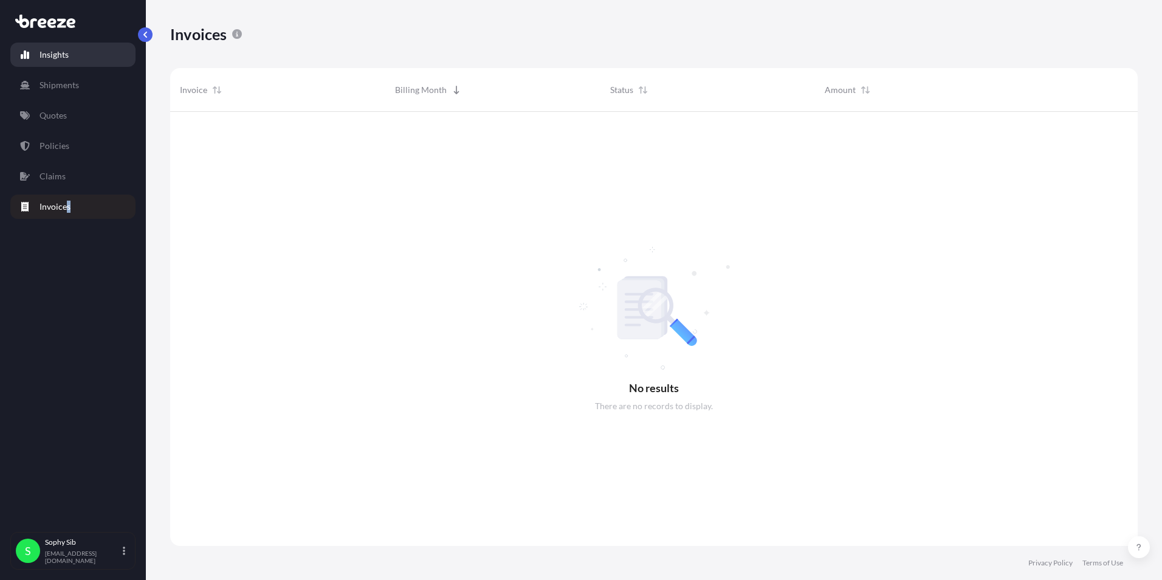
click at [46, 49] on p "Insights" at bounding box center [54, 55] width 29 height 12
select select "2025"
